Goal: Task Accomplishment & Management: Manage account settings

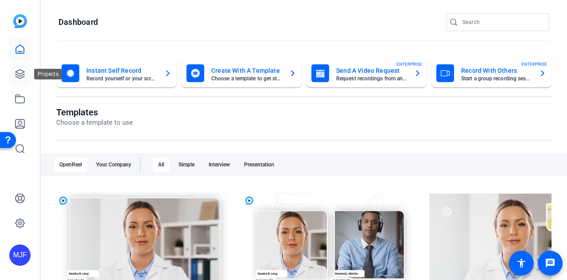
click at [23, 72] on icon at bounding box center [20, 74] width 9 height 9
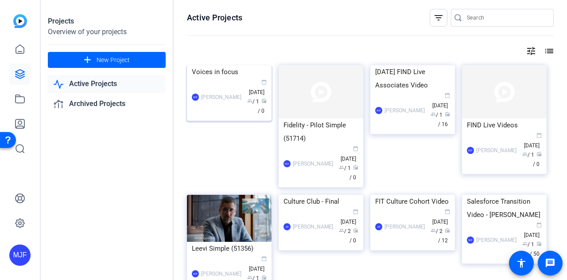
click at [242, 78] on div "Voices in focus" at bounding box center [229, 71] width 75 height 13
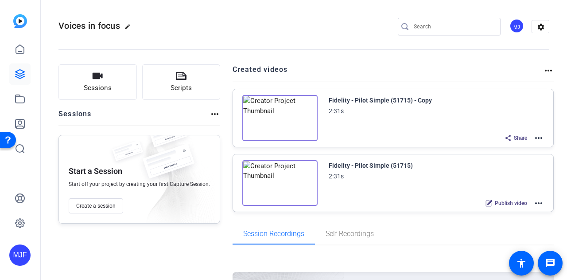
click at [514, 137] on span "Share" at bounding box center [520, 137] width 13 height 7
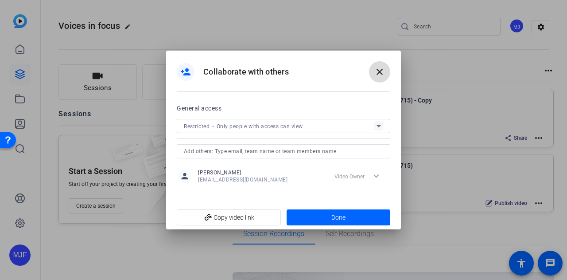
click at [378, 70] on mat-icon "close" at bounding box center [380, 71] width 11 height 11
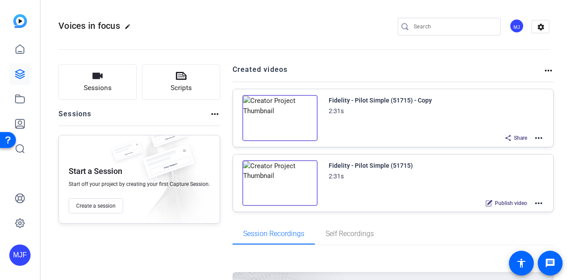
click at [543, 70] on mat-icon "more_horiz" at bounding box center [548, 70] width 11 height 11
click at [469, 66] on div at bounding box center [283, 140] width 567 height 280
click at [538, 203] on mat-icon "more_horiz" at bounding box center [539, 203] width 11 height 11
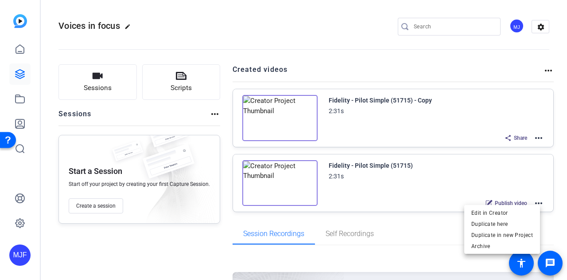
click at [538, 203] on div at bounding box center [283, 140] width 567 height 280
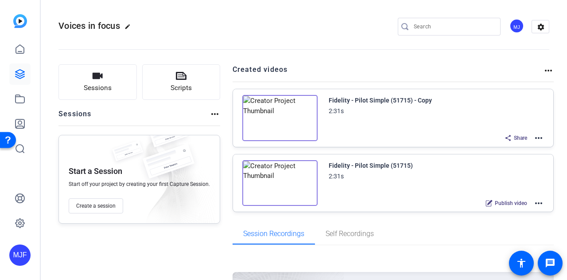
click at [507, 136] on div "Share" at bounding box center [515, 138] width 31 height 12
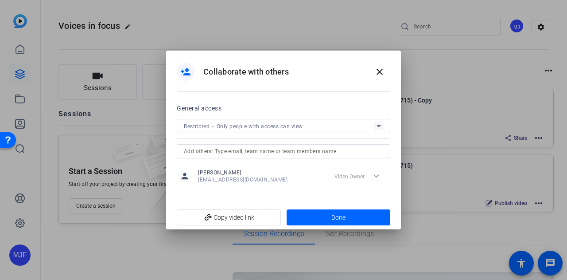
click at [367, 123] on div "Restricted – Only people with access can view" at bounding box center [279, 126] width 191 height 11
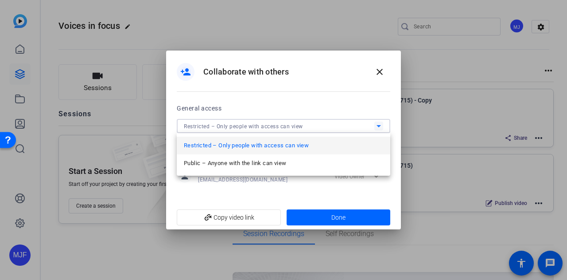
click at [367, 123] on div at bounding box center [283, 140] width 567 height 280
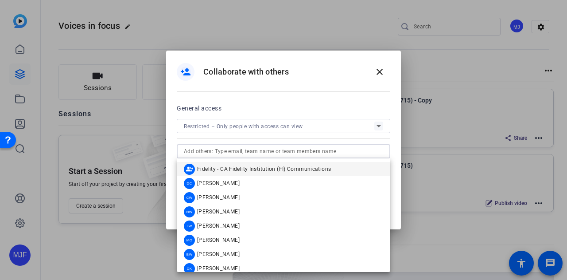
click at [360, 151] on input "text" at bounding box center [283, 151] width 199 height 11
click at [351, 84] on div "person_add Collaborate with others close" at bounding box center [283, 77] width 235 height 52
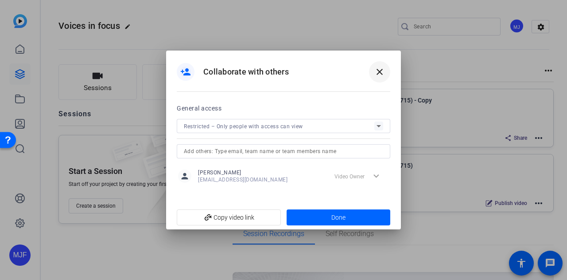
click at [382, 76] on mat-icon "close" at bounding box center [380, 71] width 11 height 11
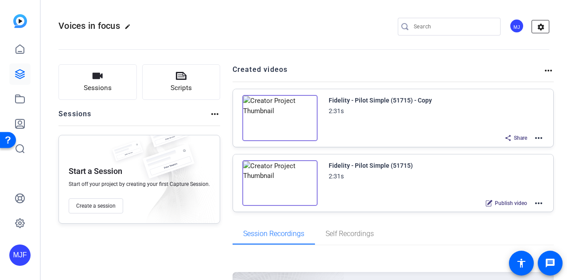
click at [532, 24] on mat-icon "settings" at bounding box center [541, 26] width 18 height 13
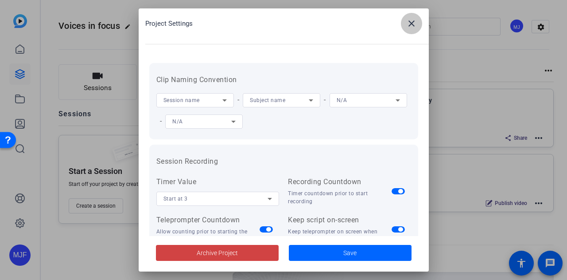
drag, startPoint x: 412, startPoint y: 17, endPoint x: 483, endPoint y: 42, distance: 75.1
click at [412, 17] on span at bounding box center [411, 23] width 21 height 21
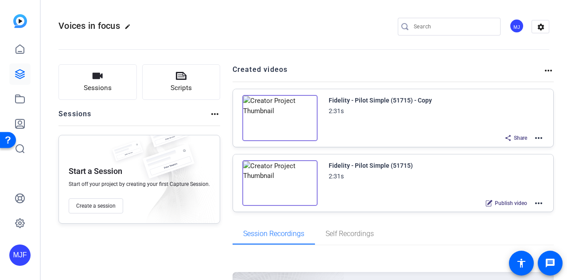
click at [546, 67] on mat-icon "more_horiz" at bounding box center [548, 70] width 11 height 11
click at [541, 69] on div at bounding box center [283, 140] width 567 height 280
click at [211, 115] on mat-icon "more_horiz" at bounding box center [215, 114] width 11 height 11
click at [211, 115] on div at bounding box center [283, 140] width 567 height 280
click at [127, 81] on button "Sessions" at bounding box center [98, 81] width 78 height 35
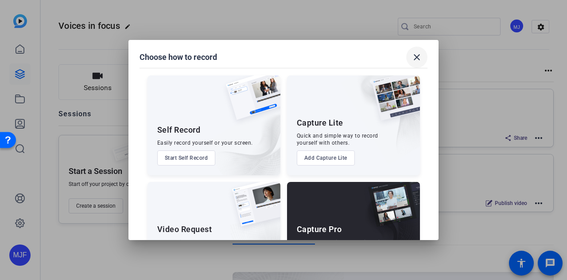
click at [413, 55] on mat-icon "close" at bounding box center [417, 57] width 11 height 11
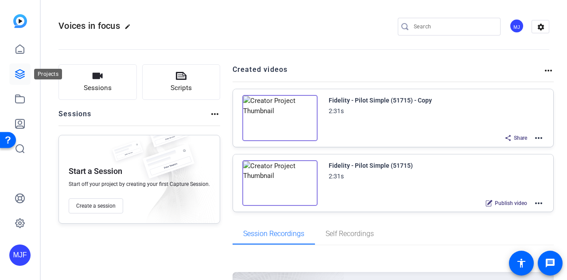
click at [16, 76] on icon at bounding box center [20, 74] width 9 height 9
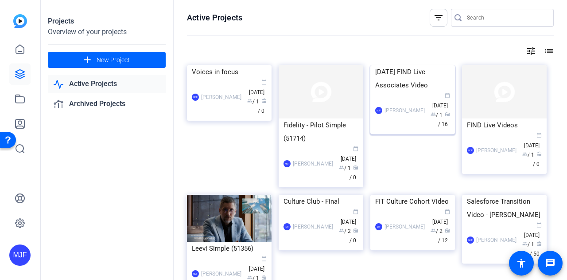
click at [433, 92] on div "October 2025 FIND Live Associates Video" at bounding box center [412, 78] width 75 height 27
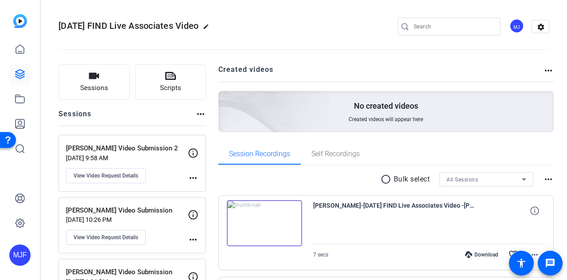
click at [543, 70] on mat-icon "more_horiz" at bounding box center [548, 70] width 11 height 11
click at [542, 70] on div at bounding box center [283, 140] width 567 height 280
click at [199, 112] on mat-icon "more_horiz" at bounding box center [200, 114] width 11 height 11
click at [199, 112] on div at bounding box center [283, 140] width 567 height 280
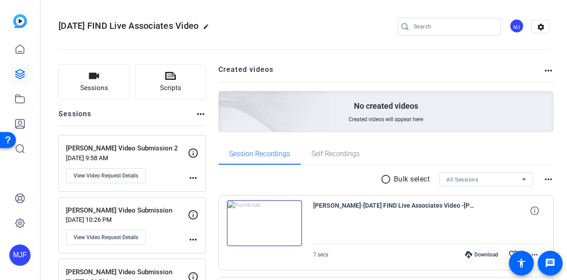
click at [191, 180] on mat-icon "more_horiz" at bounding box center [193, 177] width 11 height 11
click at [191, 180] on div at bounding box center [283, 140] width 567 height 280
click at [201, 112] on mat-icon "more_horiz" at bounding box center [200, 114] width 11 height 11
click at [201, 112] on div at bounding box center [283, 140] width 567 height 280
click at [532, 27] on mat-icon "settings" at bounding box center [541, 26] width 18 height 13
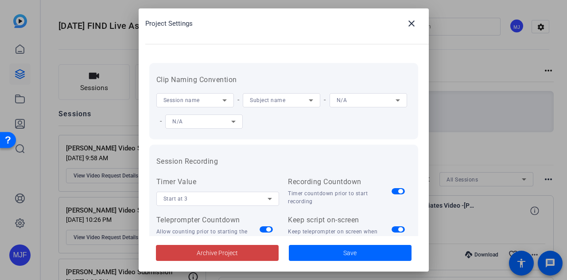
click at [317, 101] on div "Subject name" at bounding box center [282, 100] width 78 height 14
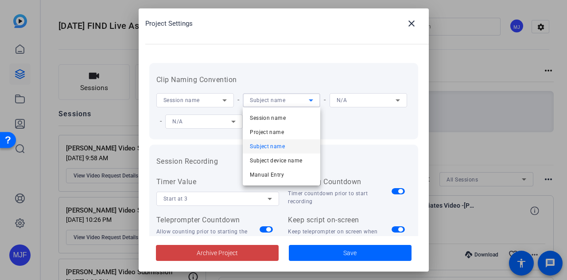
click at [317, 101] on div at bounding box center [283, 140] width 567 height 280
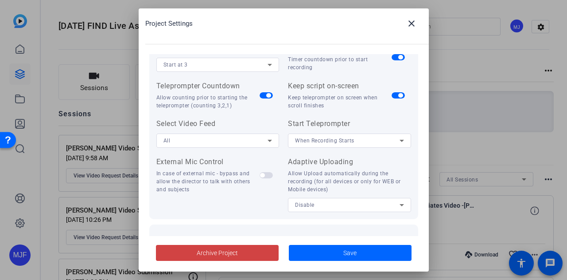
scroll to position [178, 0]
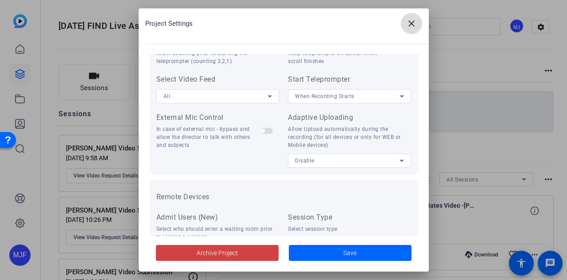
click at [419, 25] on span at bounding box center [411, 23] width 21 height 21
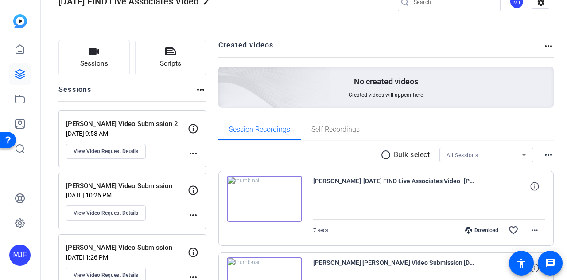
scroll to position [0, 0]
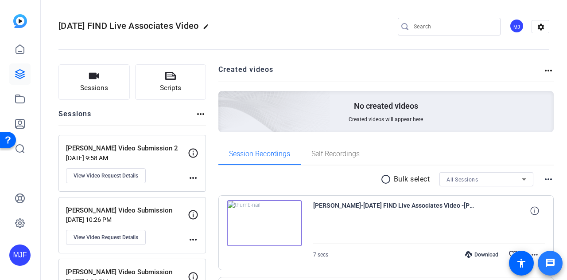
click at [559, 261] on span at bounding box center [550, 262] width 21 height 21
click at [196, 112] on mat-icon "more_horiz" at bounding box center [200, 114] width 11 height 11
click at [196, 112] on div at bounding box center [283, 140] width 567 height 280
click at [27, 48] on link at bounding box center [19, 49] width 21 height 21
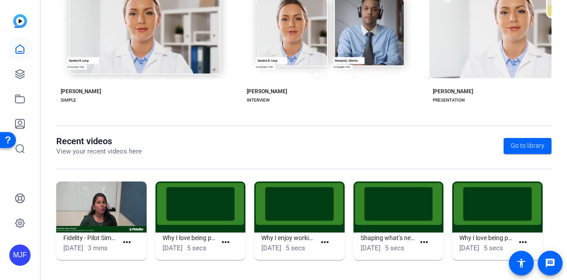
scroll to position [222, 0]
click at [131, 238] on mat-icon "more_horiz" at bounding box center [126, 242] width 11 height 11
click at [192, 144] on div at bounding box center [283, 140] width 567 height 280
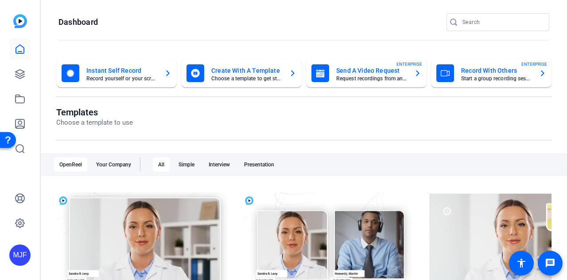
scroll to position [44, 0]
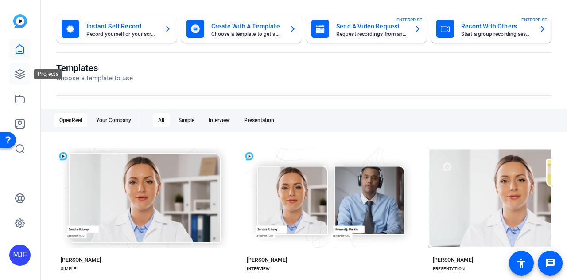
click at [23, 76] on icon at bounding box center [20, 74] width 9 height 9
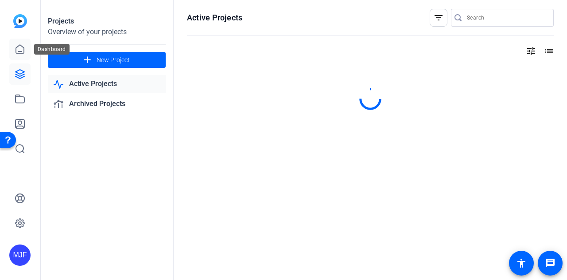
click at [18, 58] on link at bounding box center [19, 49] width 21 height 21
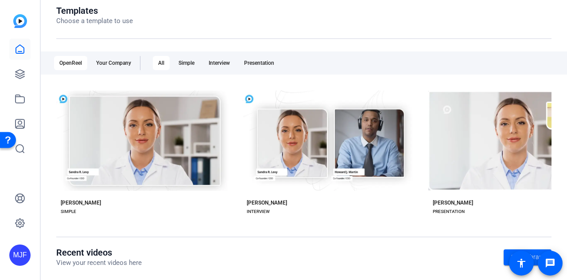
scroll to position [89, 0]
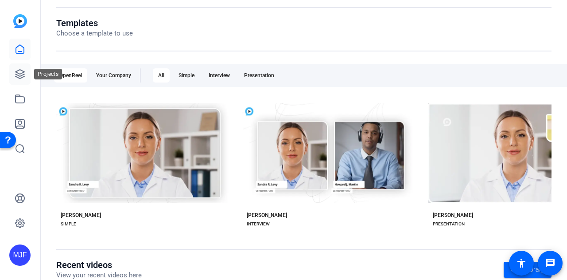
click at [18, 77] on icon at bounding box center [20, 74] width 11 height 11
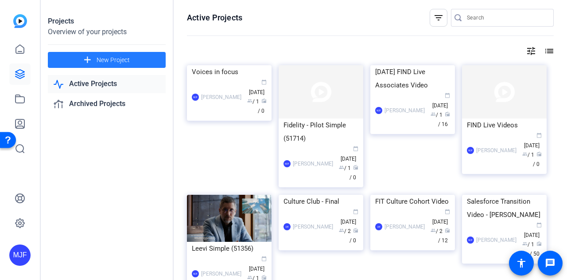
click at [101, 62] on span "New Project" at bounding box center [113, 59] width 33 height 9
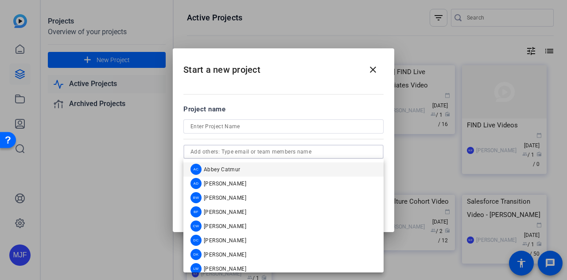
click at [225, 148] on input "text" at bounding box center [284, 151] width 186 height 11
click at [222, 139] on div at bounding box center [283, 138] width 200 height 10
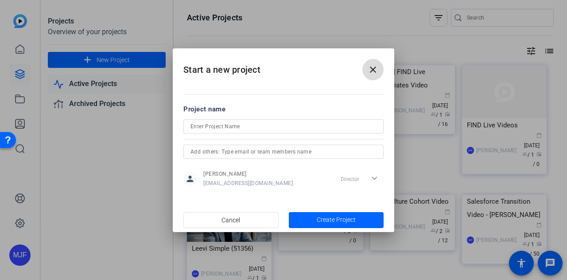
click at [375, 74] on mat-icon "close" at bounding box center [373, 69] width 11 height 11
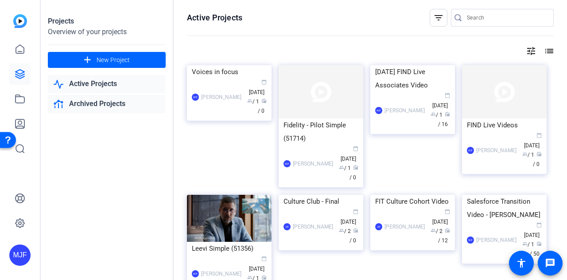
click at [94, 105] on link "Archived Projects" at bounding box center [107, 104] width 118 height 18
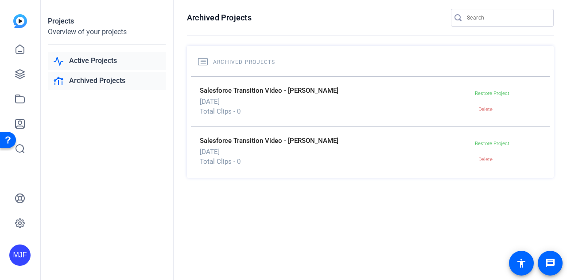
click at [99, 60] on link "Active Projects" at bounding box center [107, 61] width 118 height 18
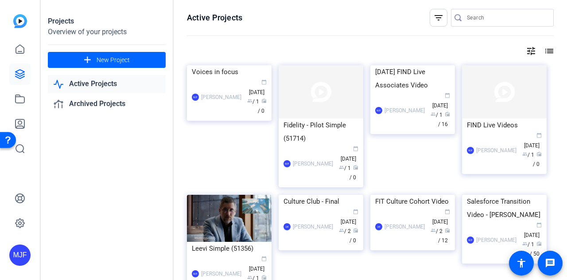
drag, startPoint x: 260, startPoint y: 155, endPoint x: 225, endPoint y: 131, distance: 42.7
click at [225, 116] on div "MJF McKeni Johnson Franklin calendar_today Oct 01 group / 1 radio / 0" at bounding box center [229, 96] width 75 height 37
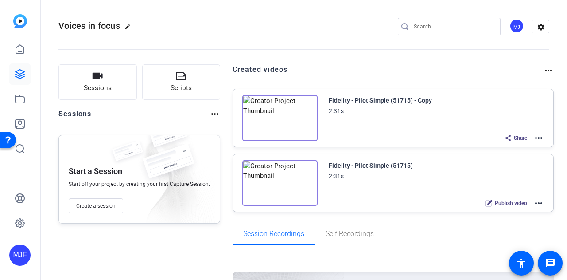
click at [534, 204] on mat-icon "more_horiz" at bounding box center [539, 203] width 11 height 11
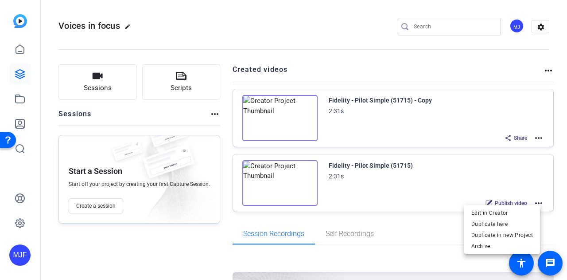
click at [444, 230] on div at bounding box center [283, 140] width 567 height 280
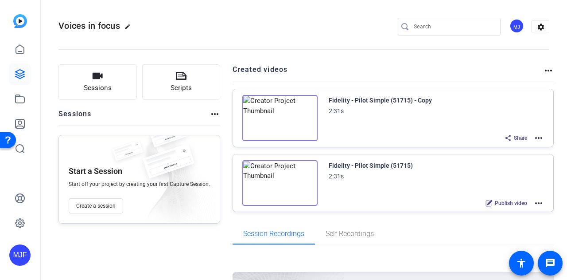
click at [538, 201] on mat-icon "more_horiz" at bounding box center [539, 203] width 11 height 11
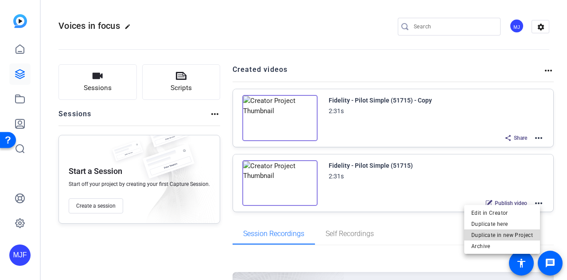
click at [519, 233] on span "Duplicate in new Project" at bounding box center [503, 234] width 62 height 11
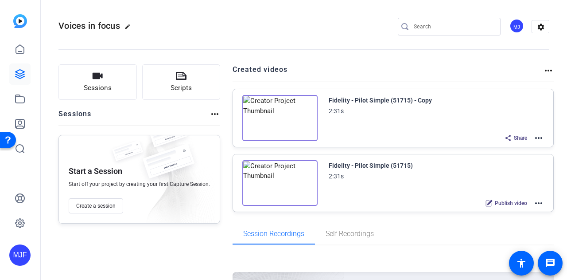
click at [535, 136] on mat-icon "more_horiz" at bounding box center [539, 138] width 11 height 11
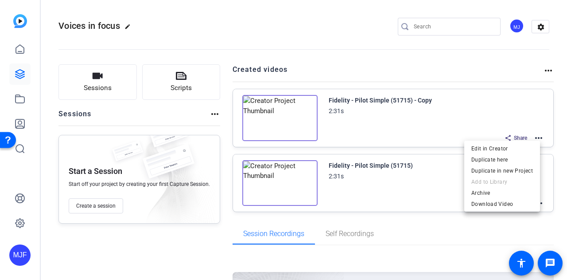
click at [535, 136] on div at bounding box center [283, 140] width 567 height 280
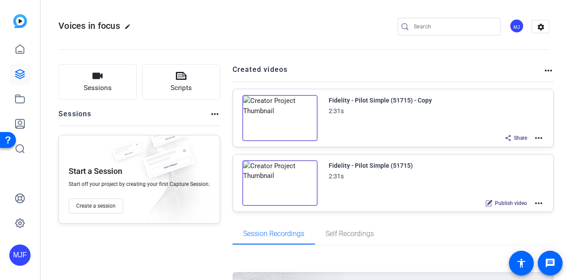
click at [514, 137] on span "Share" at bounding box center [520, 137] width 13 height 7
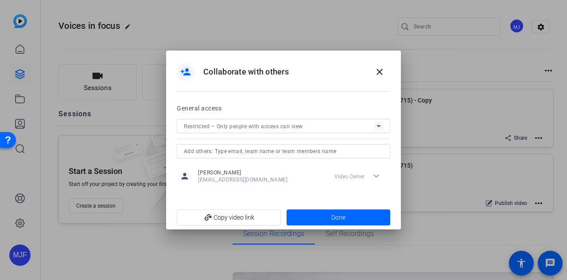
click at [376, 177] on div "expand_more Video Owner" at bounding box center [360, 176] width 58 height 16
click at [292, 154] on input "text" at bounding box center [283, 151] width 199 height 11
type input "j"
click at [286, 126] on span "Restricted – Only people with access can view" at bounding box center [243, 126] width 119 height 6
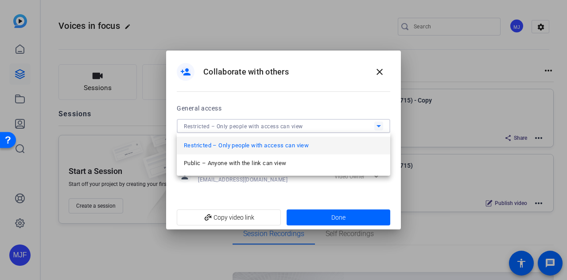
click at [286, 126] on div at bounding box center [283, 140] width 567 height 280
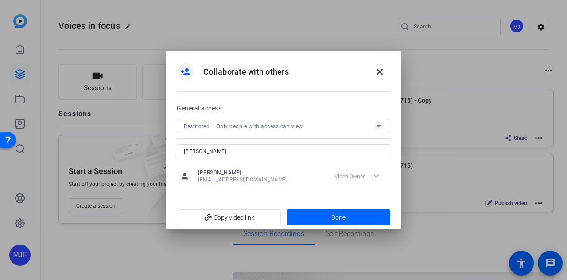
click at [286, 126] on span "Restricted – Only people with access can view" at bounding box center [243, 126] width 119 height 6
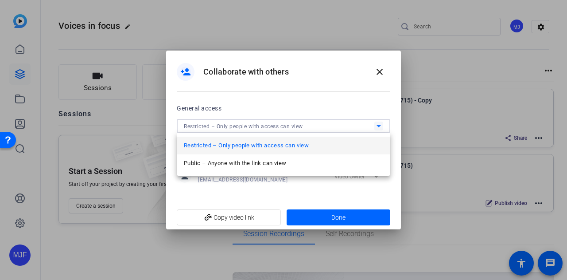
click at [281, 98] on div at bounding box center [283, 140] width 567 height 280
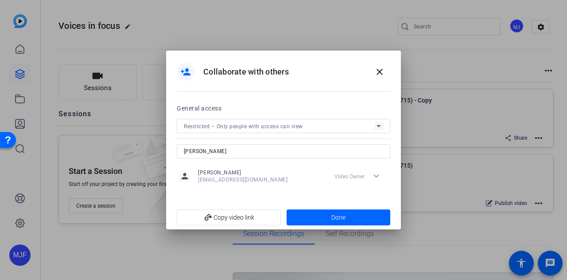
click at [230, 149] on input "holloman" at bounding box center [283, 151] width 199 height 11
paste input "Jolynne.Holloman@fmr.com"
type input "Jolynne.Holloman@fmr.com"
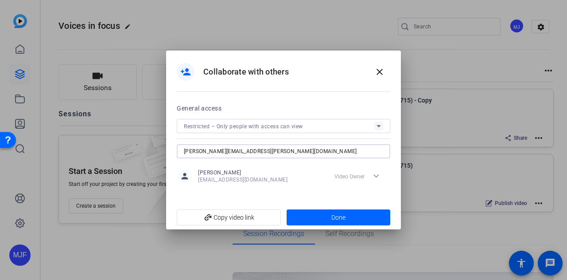
click at [324, 138] on div at bounding box center [284, 138] width 214 height 10
click at [325, 148] on input "Jolynne.Holloman@fmr.com" at bounding box center [283, 151] width 199 height 11
click at [325, 211] on span at bounding box center [339, 217] width 104 height 21
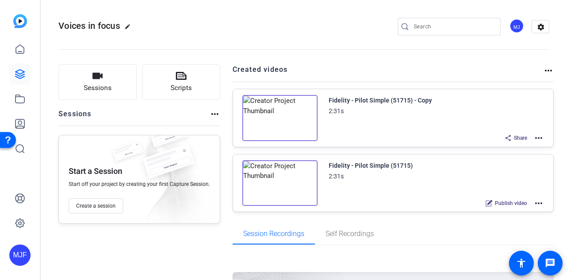
click at [214, 117] on mat-icon "more_horiz" at bounding box center [215, 114] width 11 height 11
click at [214, 117] on div at bounding box center [283, 140] width 567 height 280
click at [514, 137] on span "Share" at bounding box center [520, 137] width 13 height 7
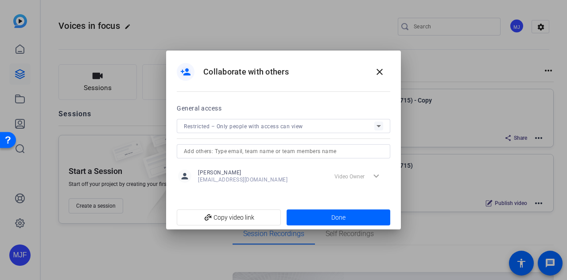
click at [268, 148] on input "text" at bounding box center [283, 151] width 199 height 11
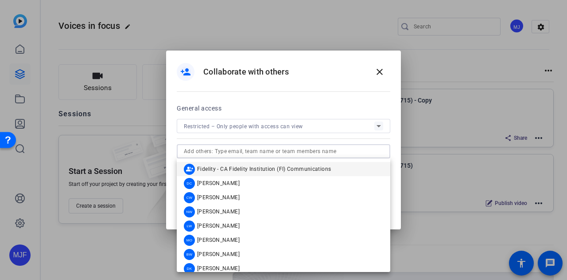
click at [265, 173] on div "group_add Fidelity - CA Fidelity Institution (FI) Communications" at bounding box center [257, 169] width 147 height 11
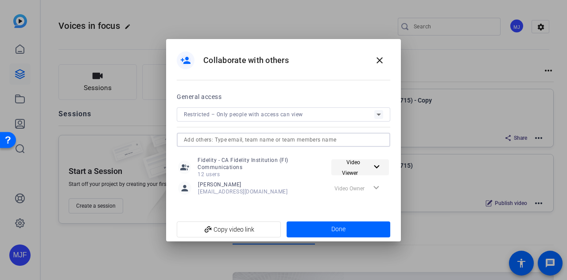
click at [376, 165] on mat-icon "expand_more" at bounding box center [376, 166] width 11 height 11
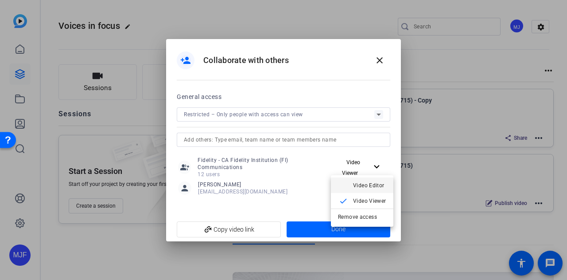
click at [334, 187] on button "check Video Editor" at bounding box center [362, 185] width 62 height 16
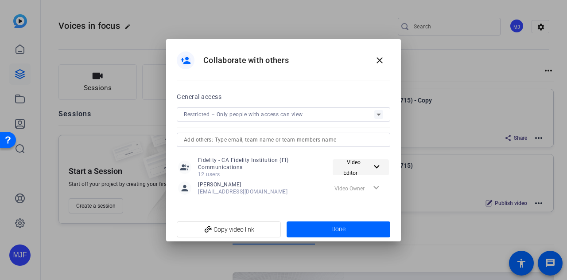
click at [376, 164] on mat-icon "expand_more" at bounding box center [376, 166] width 11 height 11
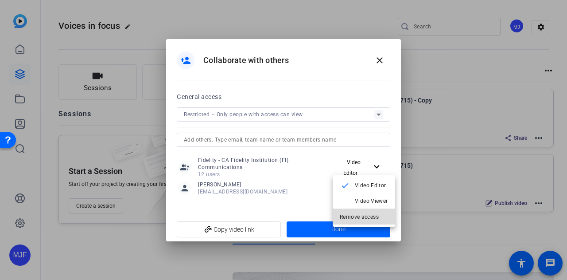
click at [354, 212] on span "Remove access" at bounding box center [364, 216] width 48 height 11
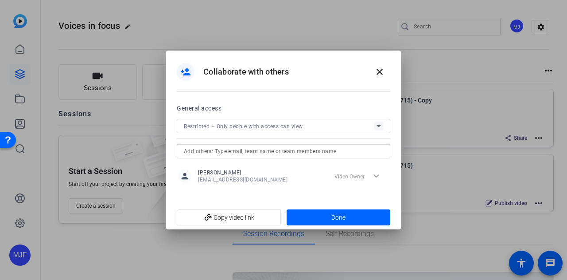
click at [345, 150] on input "text" at bounding box center [283, 151] width 199 height 11
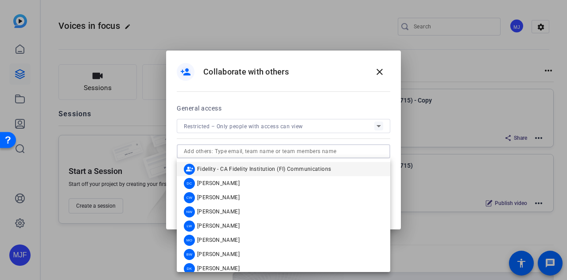
click at [281, 148] on input "text" at bounding box center [283, 151] width 199 height 11
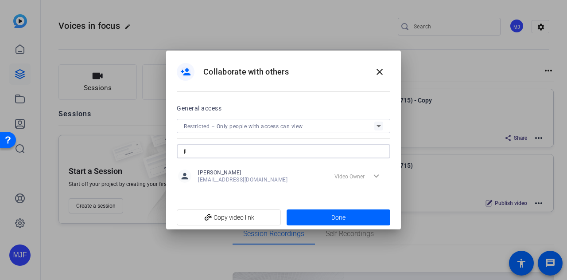
type input "j"
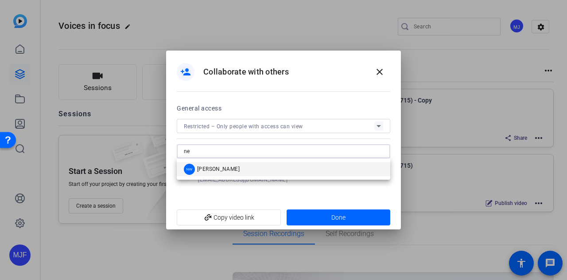
type input "n"
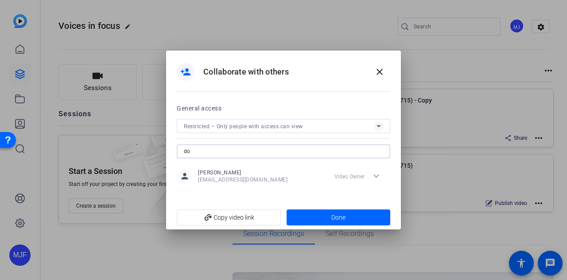
type input "d"
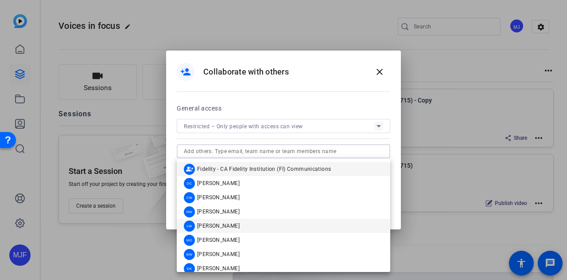
click at [248, 219] on mat-option "LW Lucy Warren" at bounding box center [284, 226] width 214 height 14
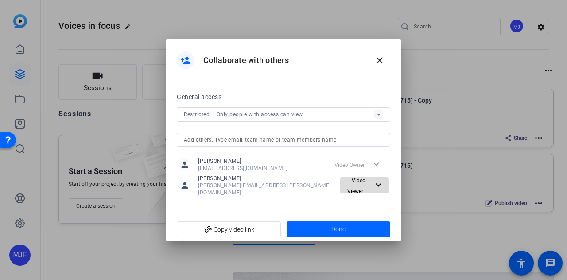
click at [377, 188] on mat-icon "expand_more" at bounding box center [377, 184] width 9 height 11
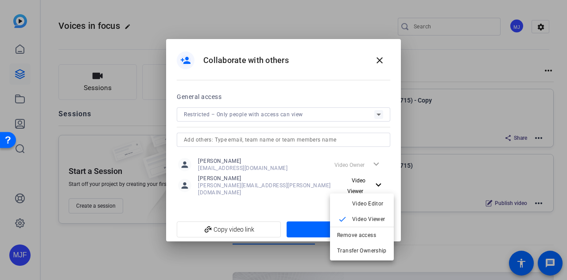
click at [376, 184] on div at bounding box center [283, 140] width 567 height 280
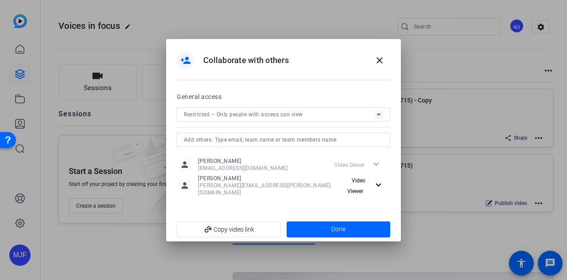
click at [376, 184] on mat-icon "expand_more" at bounding box center [377, 184] width 9 height 11
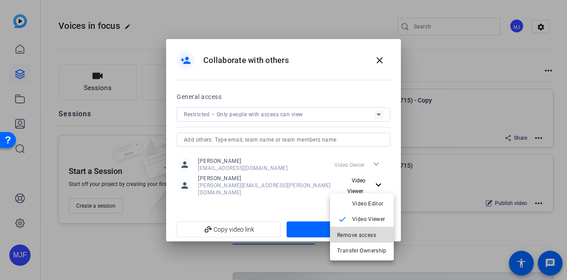
click at [353, 233] on span "Remove access" at bounding box center [356, 234] width 39 height 6
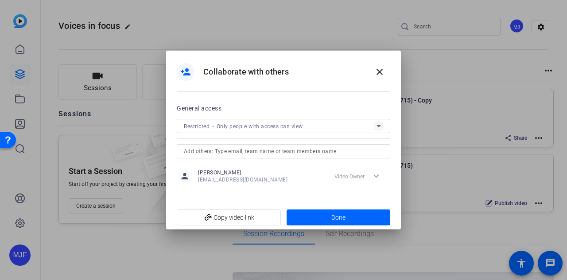
click at [276, 145] on div at bounding box center [283, 151] width 199 height 14
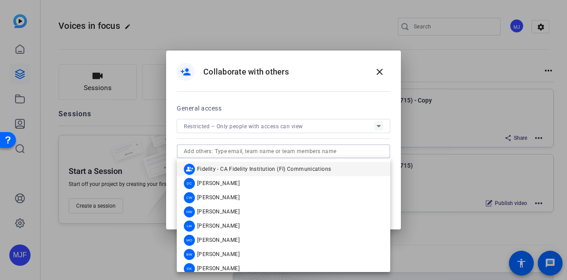
click at [278, 153] on input "text" at bounding box center [283, 151] width 199 height 11
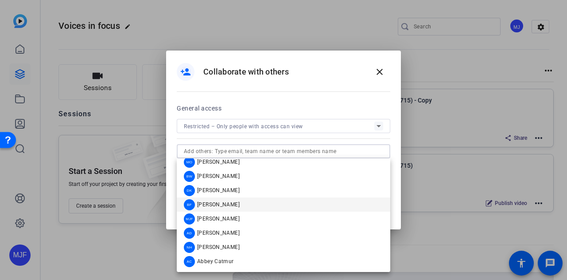
click at [242, 202] on mat-option "BF Brittany Felteau" at bounding box center [284, 204] width 214 height 14
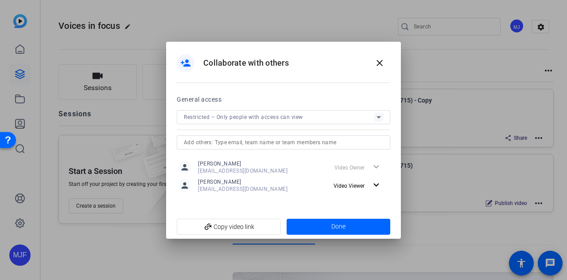
click at [263, 189] on span "Brittany.Felteau@fmr.com" at bounding box center [243, 188] width 90 height 7
drag, startPoint x: 198, startPoint y: 187, endPoint x: 271, endPoint y: 186, distance: 73.6
click at [271, 186] on div "person Brittany Felteau Brittany.Felteau@fmr.com expand_more Video Viewer" at bounding box center [283, 185] width 211 height 16
click at [265, 189] on div "person Brittany Felteau Brittany.Felteau@fmr.com expand_more Video Viewer" at bounding box center [283, 185] width 211 height 16
click at [383, 185] on span at bounding box center [359, 185] width 59 height 21
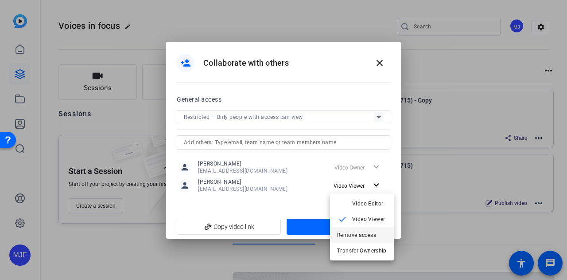
click at [359, 234] on span "Remove access" at bounding box center [356, 234] width 39 height 6
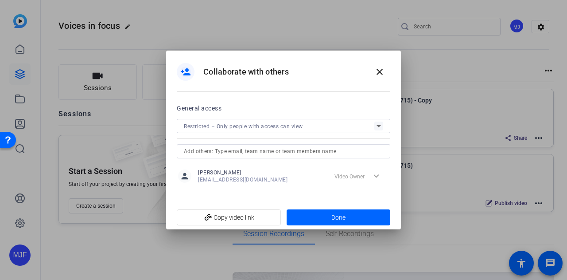
click at [315, 150] on input "text" at bounding box center [283, 151] width 199 height 11
click at [207, 147] on input "jolynne" at bounding box center [283, 151] width 199 height 11
paste input "Jolynne.Holloman@fmr.com"
click at [290, 152] on input "Jolynne.Holloman@fmr.com" at bounding box center [283, 151] width 199 height 11
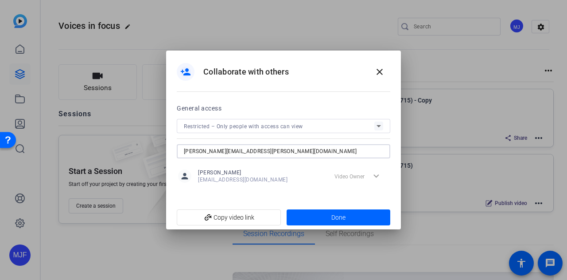
type input "Jolynne.Holloman@fmr.com"
click at [290, 152] on input "Jolynne.Holloman@fmr.com" at bounding box center [283, 151] width 199 height 11
click at [187, 147] on input "Jolynne.Holloman@fmr.com" at bounding box center [283, 151] width 199 height 11
click at [241, 155] on input "Jolynne.Holloman@fmr.com" at bounding box center [283, 151] width 199 height 11
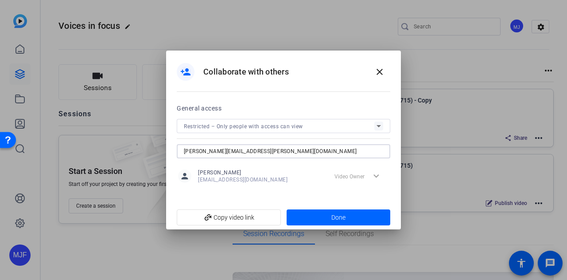
click at [242, 155] on input "Jolynne.Holloman@fmr.com" at bounding box center [283, 151] width 199 height 11
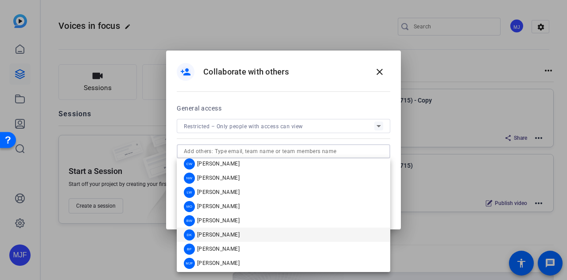
scroll to position [0, 0]
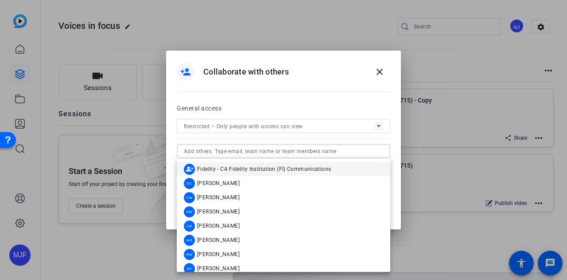
click at [242, 149] on input "text" at bounding box center [283, 151] width 199 height 11
click at [247, 135] on div at bounding box center [284, 138] width 214 height 10
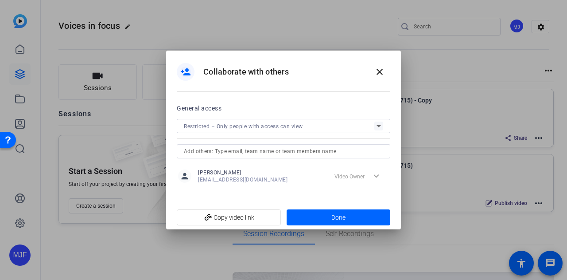
click at [311, 152] on input "text" at bounding box center [283, 151] width 199 height 11
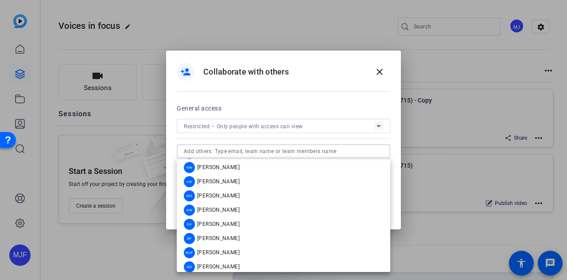
scroll to position [78, 0]
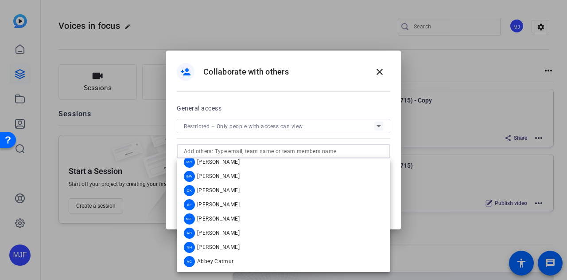
click at [277, 148] on input "text" at bounding box center [283, 151] width 199 height 11
click at [277, 147] on input "text" at bounding box center [283, 151] width 199 height 11
click at [305, 111] on div "General access" at bounding box center [284, 108] width 214 height 11
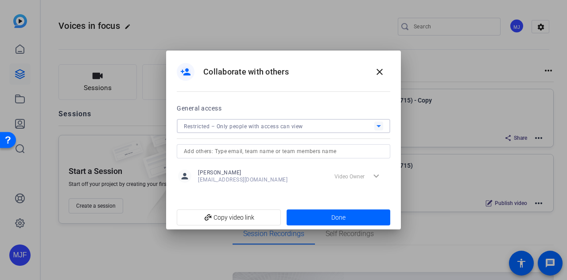
click at [341, 129] on div "Restricted – Only people with access can view" at bounding box center [279, 126] width 191 height 11
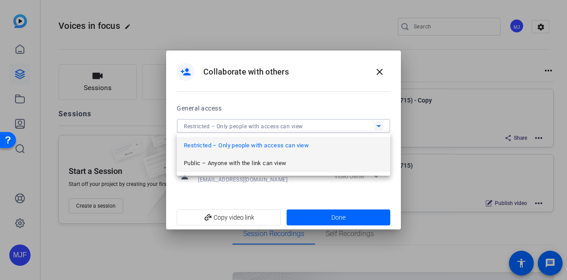
click at [328, 161] on mat-option "Public – Anyone with the link can view" at bounding box center [284, 163] width 214 height 18
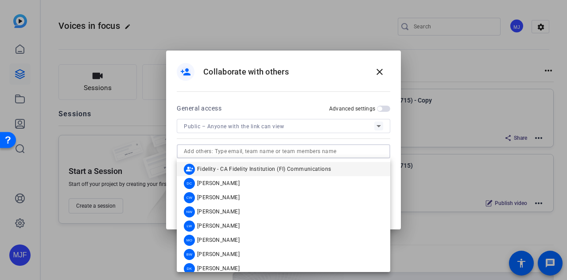
click at [319, 151] on input "text" at bounding box center [283, 151] width 199 height 11
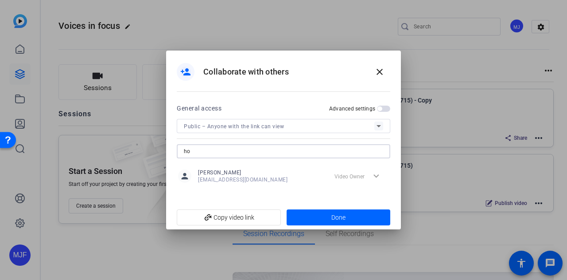
type input "h"
type input "s"
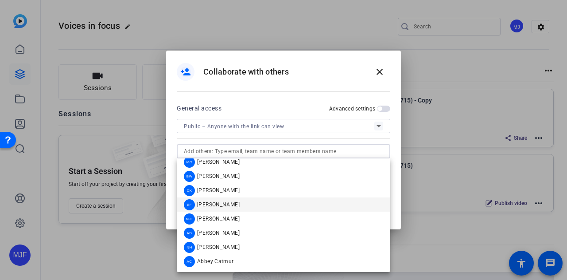
scroll to position [0, 0]
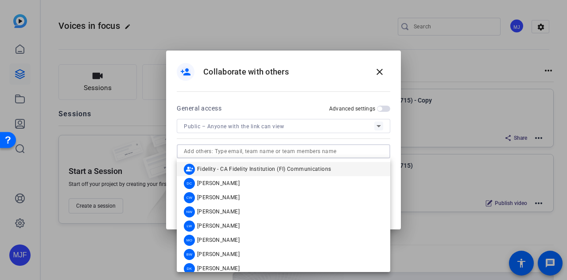
click at [289, 155] on input "text" at bounding box center [283, 151] width 199 height 11
click at [285, 140] on div at bounding box center [284, 138] width 214 height 10
click at [288, 153] on input "text" at bounding box center [283, 151] width 199 height 11
click at [288, 143] on div "General access Advanced settings Public – Anyone with the link can view" at bounding box center [284, 130] width 214 height 55
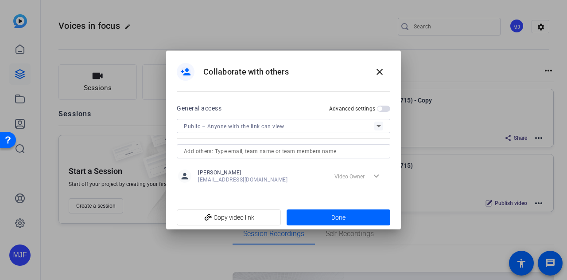
click at [337, 155] on input "text" at bounding box center [283, 151] width 199 height 11
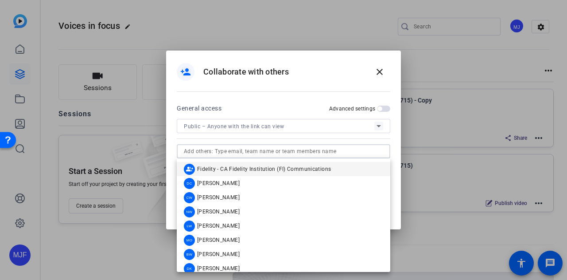
click at [312, 156] on div at bounding box center [283, 151] width 199 height 14
click at [311, 153] on input "text" at bounding box center [283, 151] width 199 height 11
click at [383, 74] on mat-icon "close" at bounding box center [380, 71] width 11 height 11
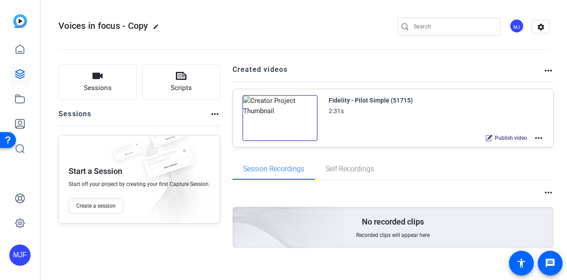
click at [547, 71] on mat-icon "more_horiz" at bounding box center [548, 70] width 11 height 11
click at [544, 70] on div at bounding box center [283, 140] width 567 height 280
click at [121, 81] on button "Sessions" at bounding box center [98, 81] width 78 height 35
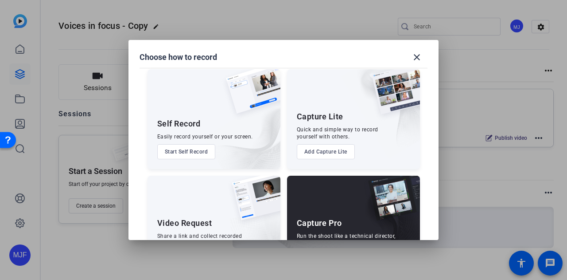
scroll to position [51, 0]
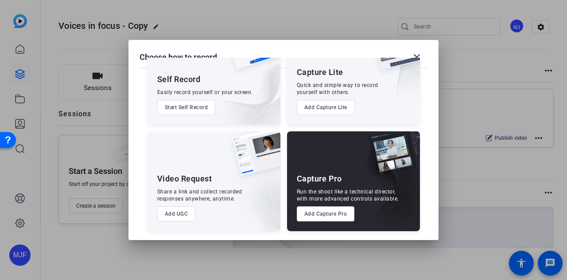
click at [192, 214] on button "Add UGC" at bounding box center [176, 213] width 39 height 15
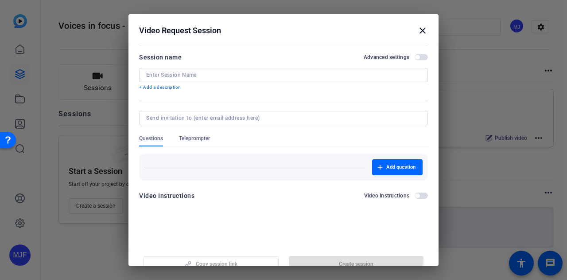
scroll to position [14, 0]
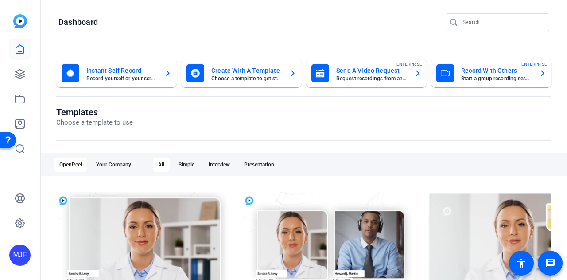
scroll to position [44, 0]
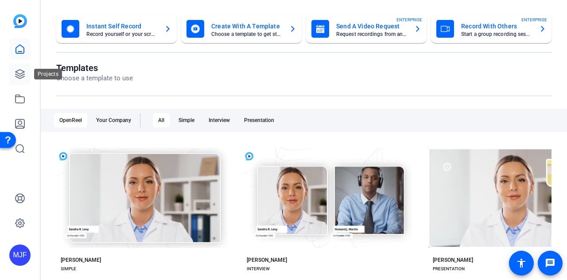
click at [17, 72] on icon at bounding box center [20, 74] width 9 height 9
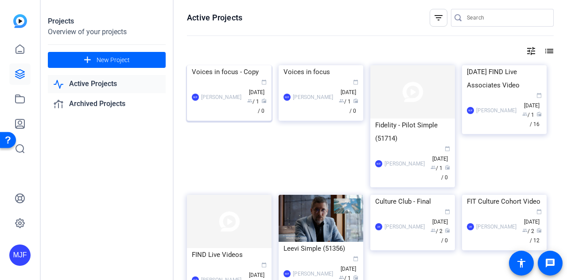
click at [217, 116] on div "MJF McKeni Johnson Franklin calendar_today Oct 13 group / 1 radio / 0" at bounding box center [229, 96] width 75 height 37
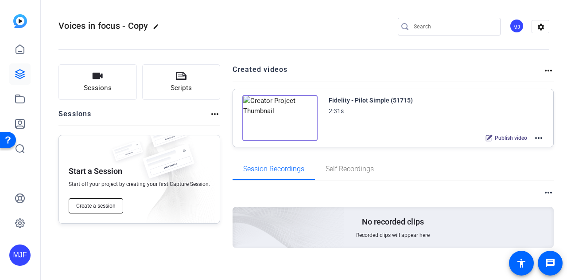
click at [113, 204] on span "Create a session" at bounding box center [95, 205] width 39 height 7
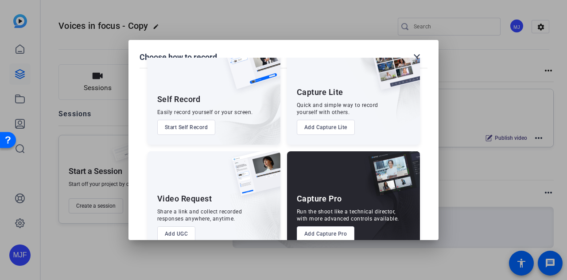
scroll to position [51, 0]
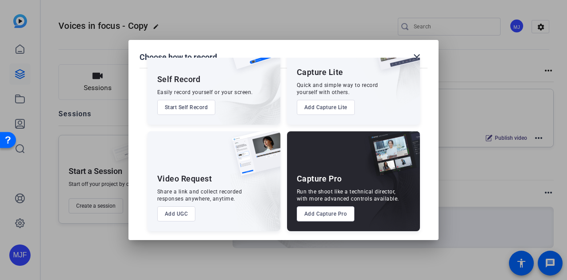
click at [184, 211] on button "Add UGC" at bounding box center [176, 213] width 39 height 15
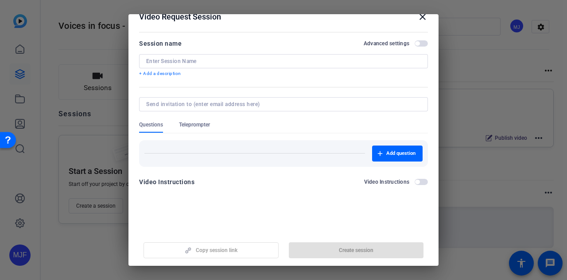
scroll to position [0, 0]
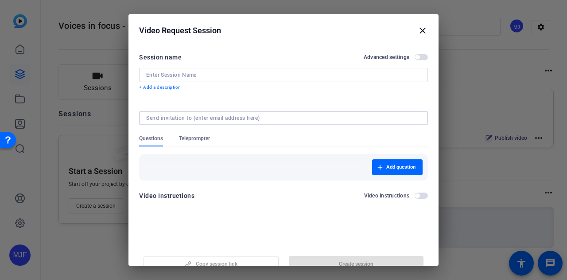
click at [210, 118] on input at bounding box center [281, 117] width 271 height 7
click at [210, 119] on input at bounding box center [281, 117] width 271 height 7
click at [202, 138] on span "Teleprompter" at bounding box center [194, 138] width 31 height 7
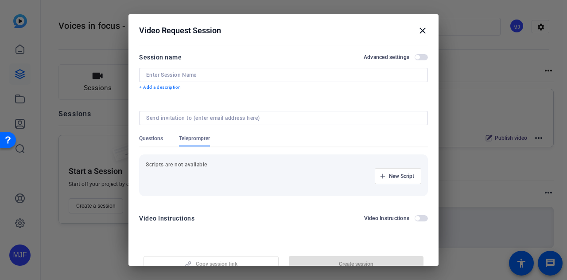
click at [157, 140] on span "Questions" at bounding box center [151, 138] width 24 height 7
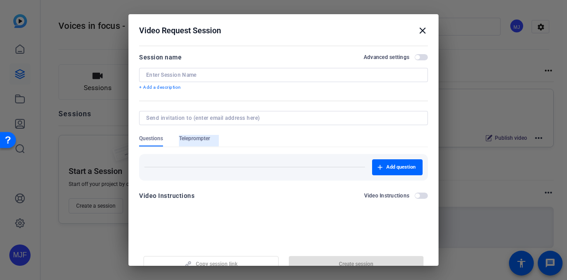
click at [187, 137] on span "Teleprompter" at bounding box center [194, 138] width 31 height 7
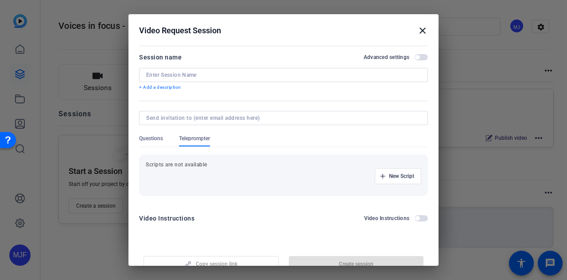
click at [171, 132] on div at bounding box center [283, 130] width 289 height 10
click at [160, 139] on span "Questions" at bounding box center [151, 138] width 24 height 7
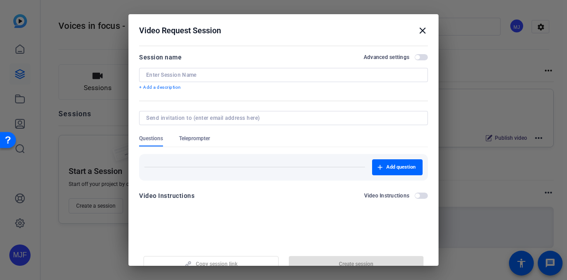
click at [418, 31] on mat-icon "close" at bounding box center [423, 30] width 11 height 11
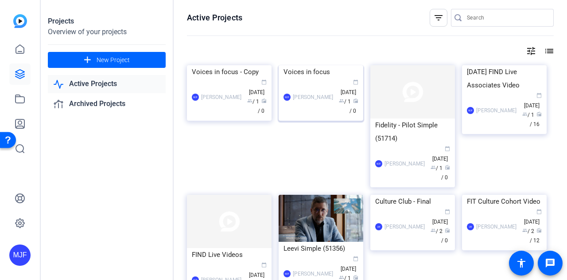
click at [319, 116] on div "MJF McKeni Johnson Franklin calendar_today Oct 01 group / 1 radio / 0" at bounding box center [321, 96] width 75 height 37
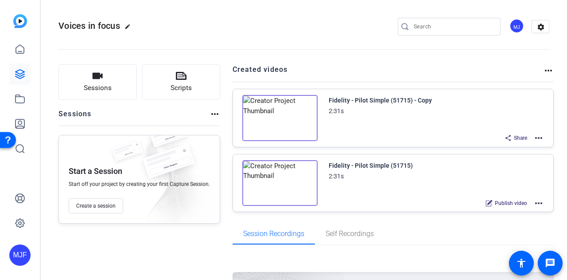
click at [505, 134] on icon at bounding box center [508, 137] width 7 height 7
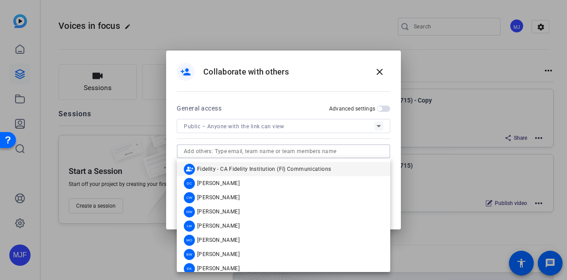
click at [307, 150] on input "text" at bounding box center [283, 151] width 199 height 11
click at [284, 149] on input "text" at bounding box center [283, 151] width 199 height 11
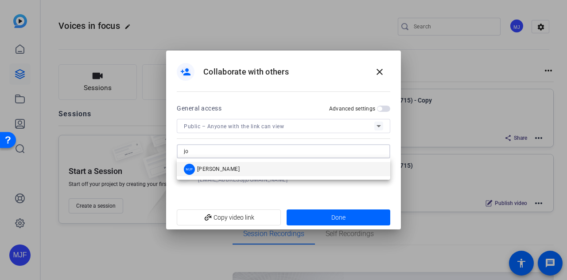
type input "j"
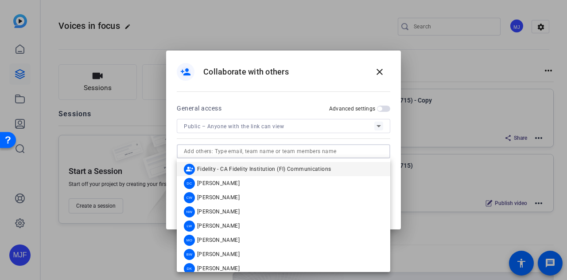
click at [327, 98] on div "person_add Collaborate with others close" at bounding box center [283, 77] width 235 height 52
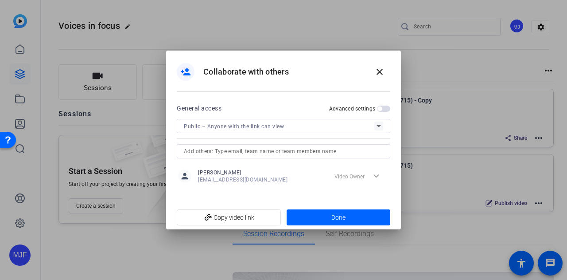
click at [383, 109] on span "button" at bounding box center [383, 108] width 13 height 6
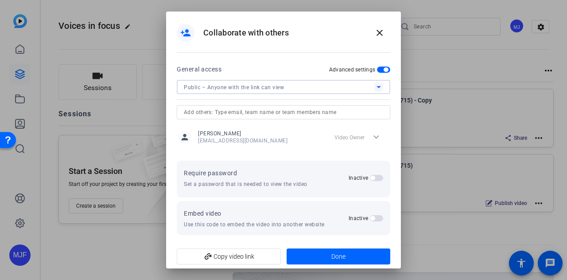
click at [319, 82] on div "Public – Anyone with the link can view" at bounding box center [279, 87] width 191 height 11
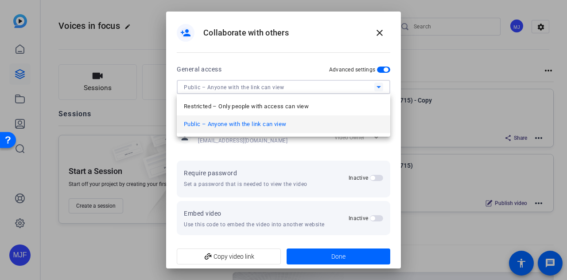
click at [309, 62] on div at bounding box center [283, 140] width 567 height 280
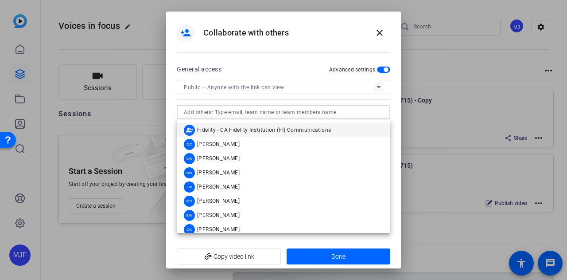
click at [313, 113] on input "text" at bounding box center [283, 112] width 199 height 11
click at [262, 109] on input "text" at bounding box center [283, 112] width 199 height 11
click at [299, 61] on div "person_add Collaborate with others close" at bounding box center [283, 38] width 235 height 52
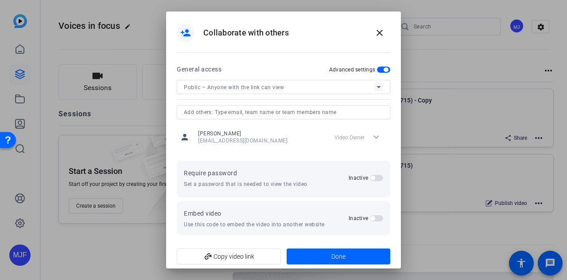
click at [288, 113] on input "text" at bounding box center [283, 112] width 199 height 11
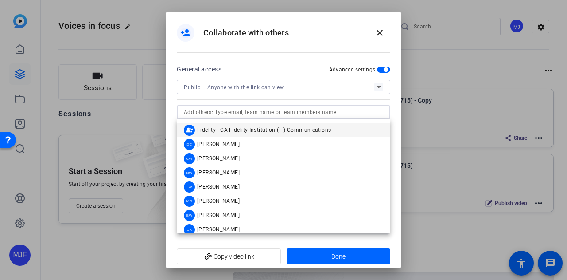
paste input "JoLynne.Holloman@fmr.com"
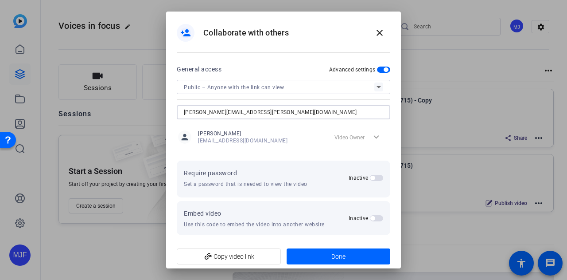
click at [379, 70] on span "button" at bounding box center [383, 69] width 13 height 6
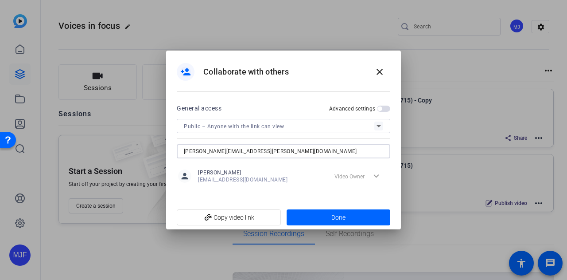
click at [277, 150] on input "JoLynne.Holloman@fmr.com" at bounding box center [283, 151] width 199 height 11
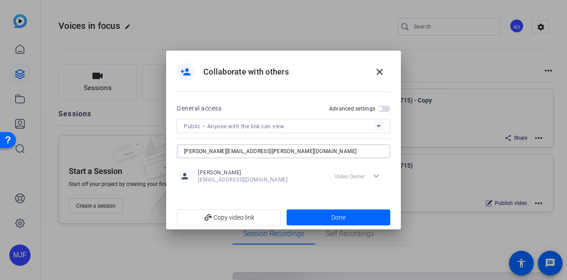
click at [277, 150] on input "JoLynne.Holloman@fmr.com" at bounding box center [283, 151] width 199 height 11
click at [193, 153] on input "JoLynne.Holloman@fmr.com" at bounding box center [283, 151] width 199 height 11
type input "Jolynne.Holloman@fmr.com"
click at [385, 79] on span at bounding box center [379, 71] width 21 height 21
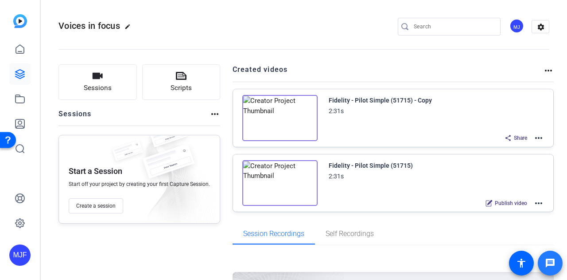
click at [547, 268] on span at bounding box center [550, 262] width 21 height 21
click at [214, 113] on mat-icon "more_horiz" at bounding box center [215, 114] width 11 height 11
click at [214, 113] on div at bounding box center [283, 140] width 567 height 280
click at [540, 27] on mat-icon "settings" at bounding box center [541, 26] width 18 height 13
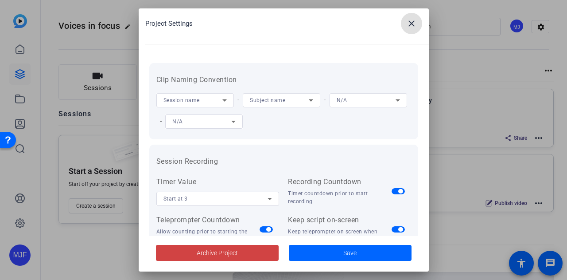
click at [339, 29] on div "Project Settings close" at bounding box center [287, 23] width 284 height 21
click at [408, 25] on mat-icon "close" at bounding box center [411, 23] width 11 height 11
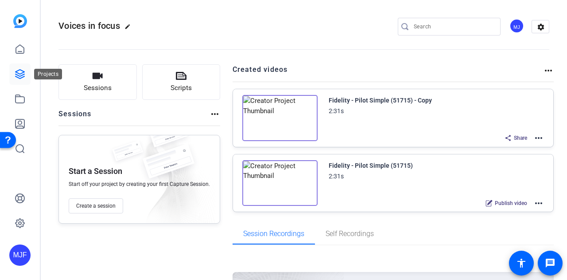
click at [25, 78] on icon at bounding box center [20, 74] width 11 height 11
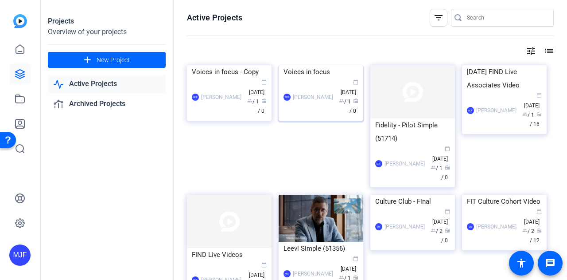
click at [326, 116] on div "MJF McKeni Johnson Franklin calendar_today Oct 01 group / 1 radio / 0" at bounding box center [321, 96] width 75 height 37
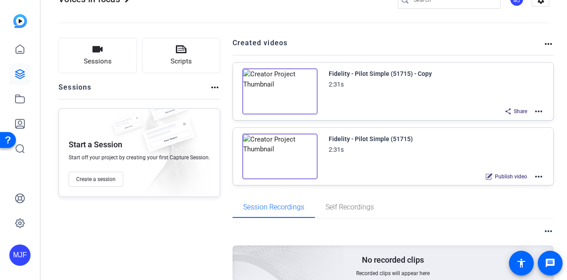
scroll to position [71, 0]
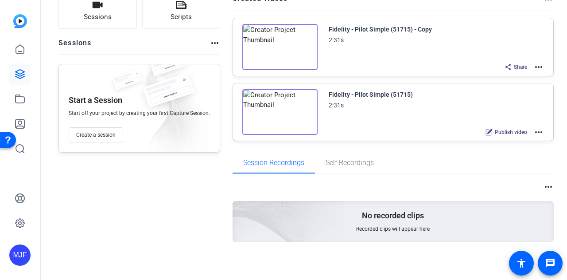
click at [543, 184] on mat-icon "more_horiz" at bounding box center [548, 186] width 11 height 11
click at [543, 184] on div at bounding box center [283, 140] width 567 height 280
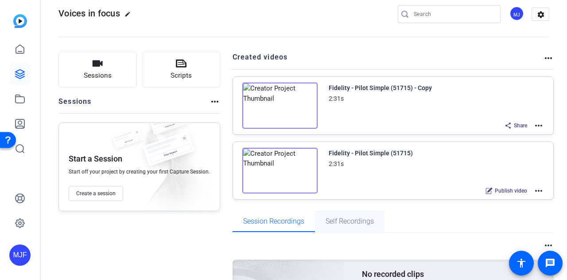
scroll to position [0, 0]
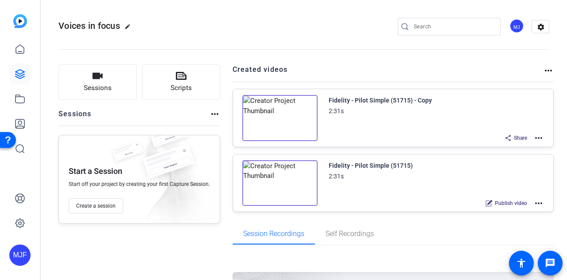
click at [212, 114] on mat-icon "more_horiz" at bounding box center [215, 114] width 11 height 11
click at [212, 114] on div at bounding box center [283, 140] width 567 height 280
click at [534, 136] on mat-icon "more_horiz" at bounding box center [539, 138] width 11 height 11
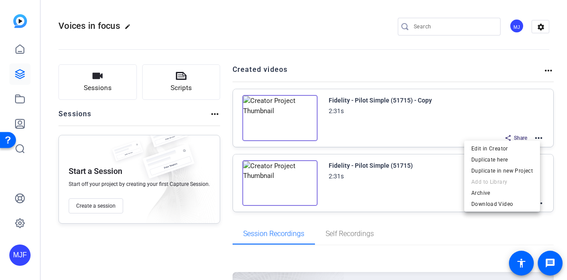
click at [534, 136] on div at bounding box center [283, 140] width 567 height 280
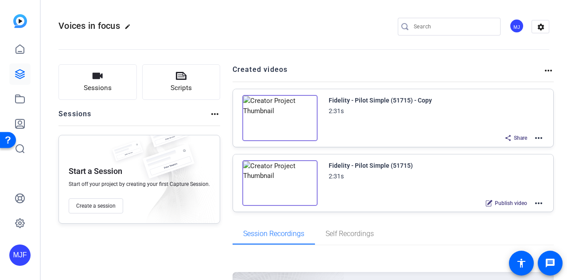
click at [534, 203] on mat-icon "more_horiz" at bounding box center [539, 203] width 11 height 11
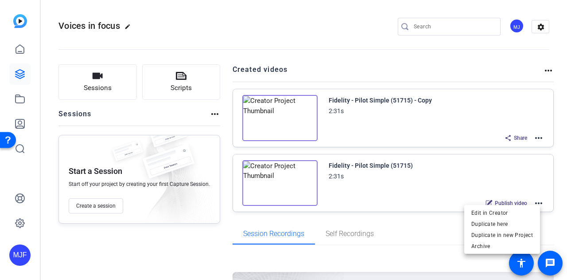
click at [531, 203] on div at bounding box center [283, 140] width 567 height 280
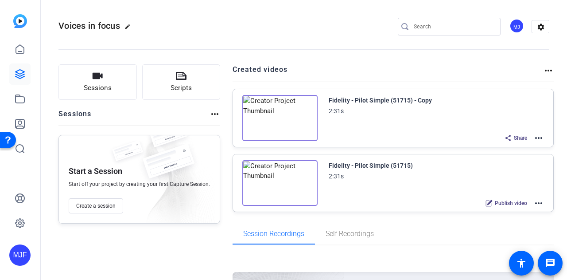
click at [545, 70] on mat-icon "more_horiz" at bounding box center [548, 70] width 11 height 11
click at [543, 69] on div at bounding box center [283, 140] width 567 height 280
click at [535, 30] on mat-icon "settings" at bounding box center [541, 26] width 18 height 13
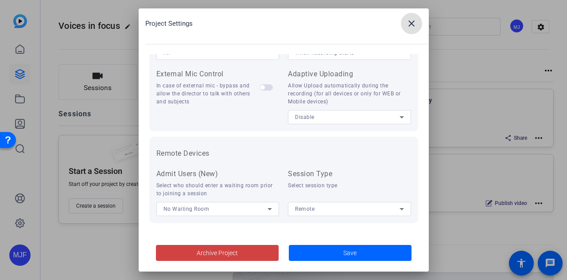
scroll to position [222, 0]
click at [410, 28] on mat-icon "close" at bounding box center [411, 23] width 11 height 11
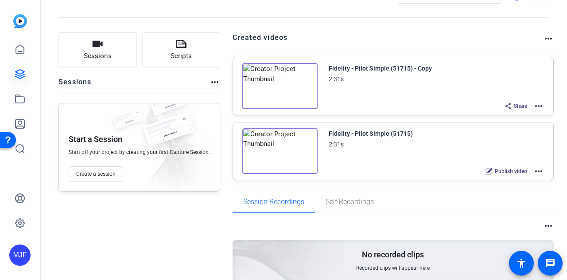
scroll to position [44, 0]
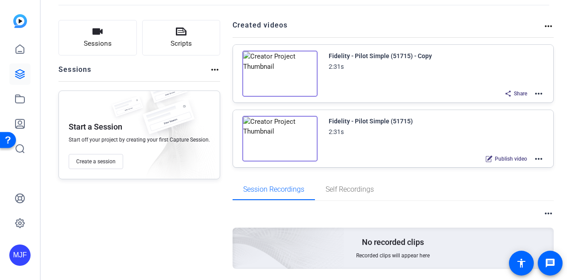
click at [521, 92] on span "Share" at bounding box center [520, 93] width 13 height 7
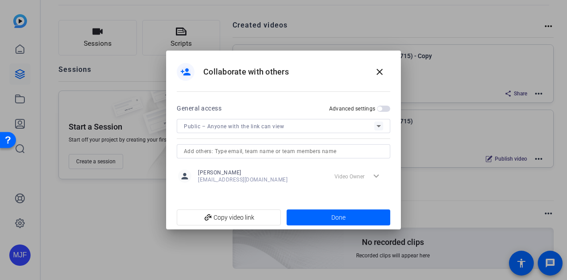
click at [323, 147] on input "text" at bounding box center [283, 151] width 199 height 11
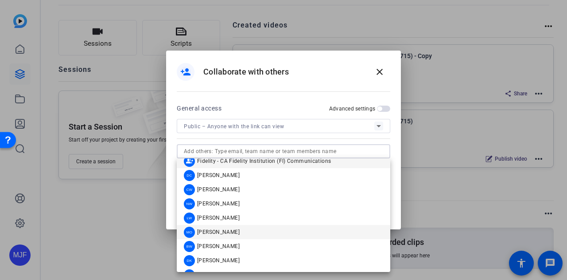
scroll to position [0, 0]
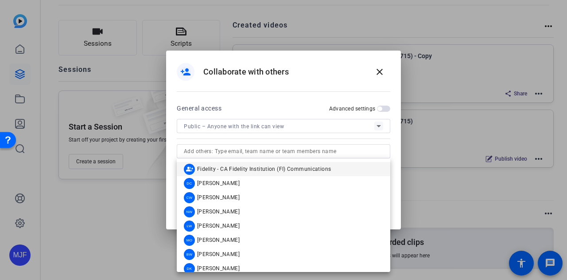
click at [279, 143] on div "General access Advanced settings Public – Anyone with the link can view" at bounding box center [284, 130] width 214 height 55
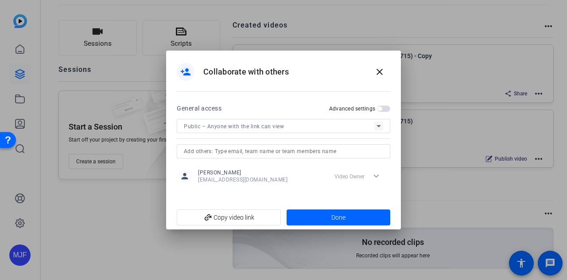
click at [338, 156] on div at bounding box center [283, 151] width 199 height 14
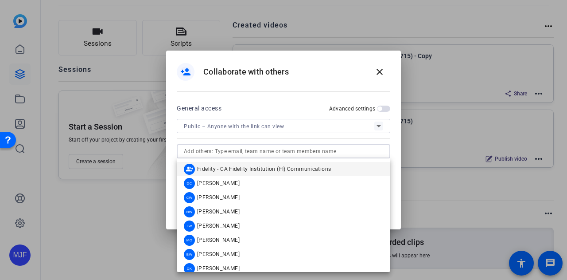
click at [336, 153] on input "text" at bounding box center [283, 151] width 199 height 11
click at [379, 77] on mat-icon "close" at bounding box center [380, 71] width 11 height 11
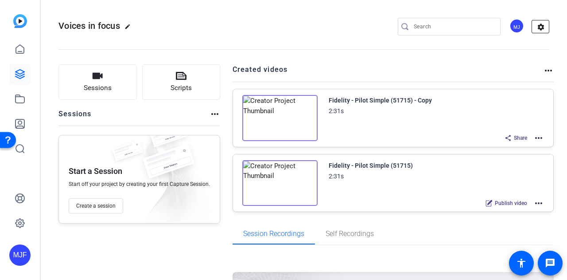
click at [542, 32] on mat-icon "settings" at bounding box center [541, 26] width 18 height 13
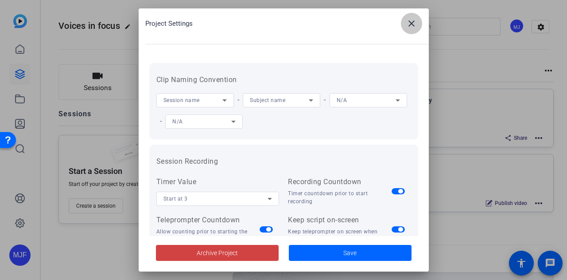
click at [406, 31] on span at bounding box center [411, 23] width 21 height 21
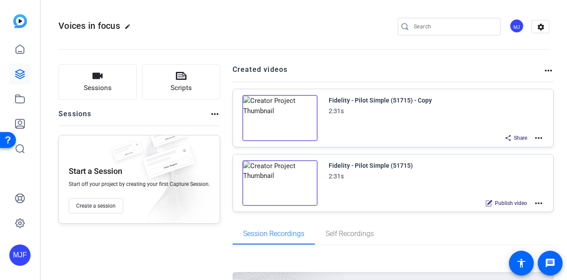
click at [144, 251] on div "Sessions Scripts Sessions more_horiz Start a Session Start off your project by …" at bounding box center [140, 202] width 162 height 277
click at [544, 30] on mat-icon "settings" at bounding box center [541, 26] width 18 height 13
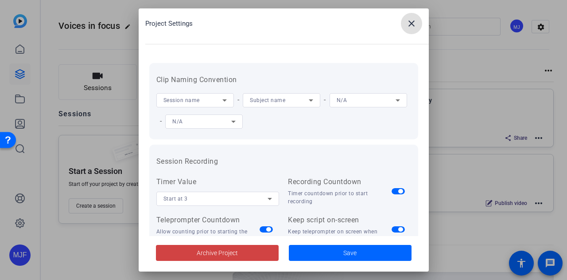
click at [421, 19] on span at bounding box center [411, 23] width 21 height 21
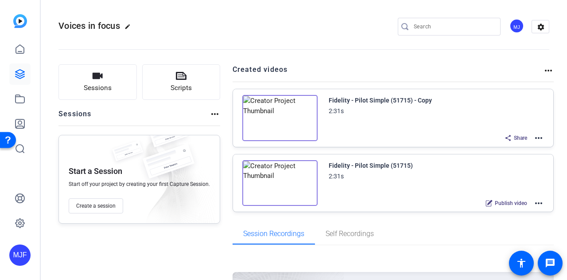
click at [543, 67] on mat-icon "more_horiz" at bounding box center [548, 70] width 11 height 11
click at [539, 67] on div at bounding box center [283, 140] width 567 height 280
click at [538, 31] on mat-icon "settings" at bounding box center [541, 26] width 18 height 13
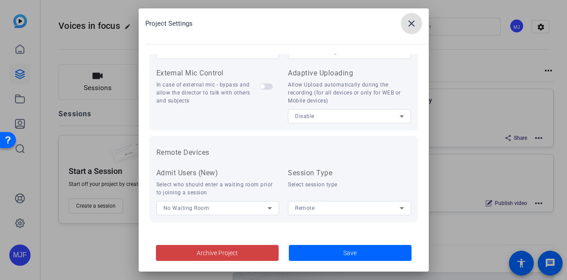
scroll to position [1, 0]
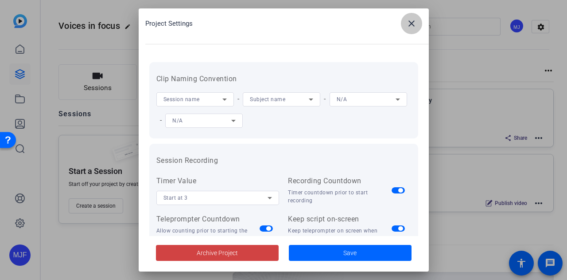
click at [410, 30] on span at bounding box center [411, 23] width 21 height 21
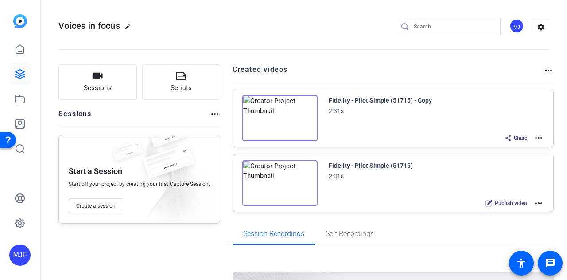
click at [502, 31] on div "MJ settings" at bounding box center [474, 27] width 152 height 18
click at [510, 29] on div "MJ" at bounding box center [517, 26] width 15 height 15
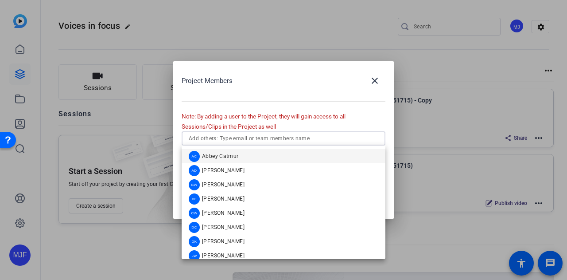
click at [232, 140] on input "text" at bounding box center [284, 138] width 190 height 11
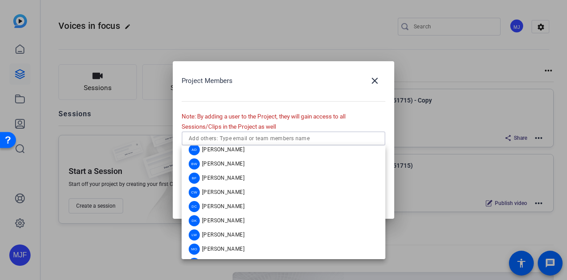
scroll to position [0, 0]
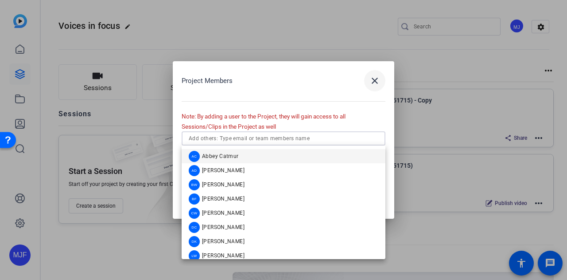
click at [377, 81] on mat-icon "close" at bounding box center [375, 80] width 11 height 11
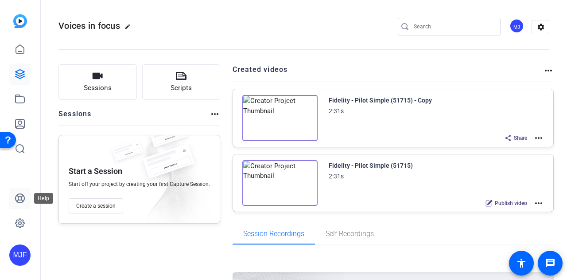
click at [12, 200] on link at bounding box center [19, 197] width 21 height 21
click at [24, 121] on icon at bounding box center [20, 123] width 9 height 9
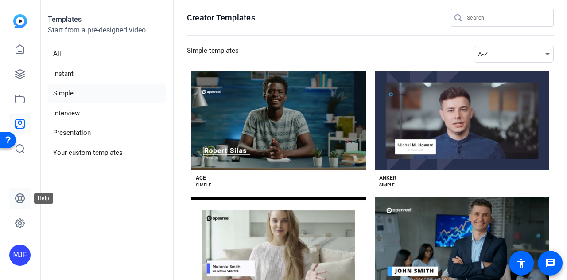
click at [15, 194] on icon at bounding box center [20, 198] width 11 height 11
click at [13, 222] on link at bounding box center [19, 222] width 21 height 21
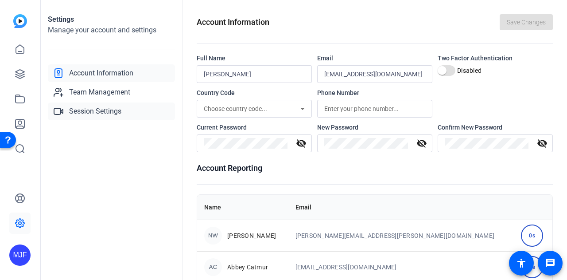
click at [105, 107] on span "Session Settings" at bounding box center [95, 111] width 52 height 11
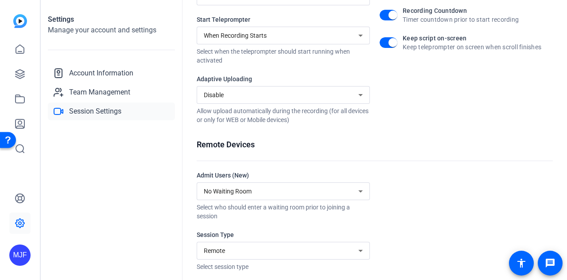
scroll to position [237, 0]
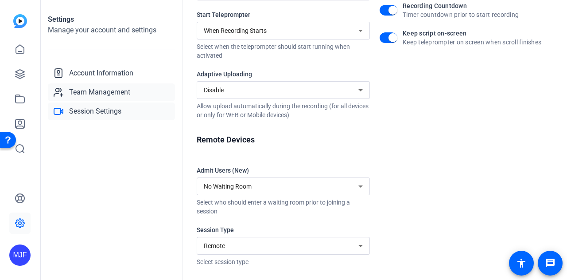
click at [130, 88] on span "Team Management" at bounding box center [99, 92] width 61 height 11
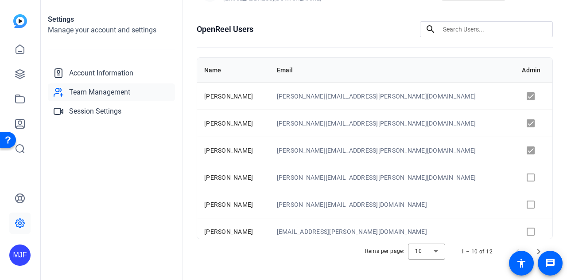
scroll to position [152, 0]
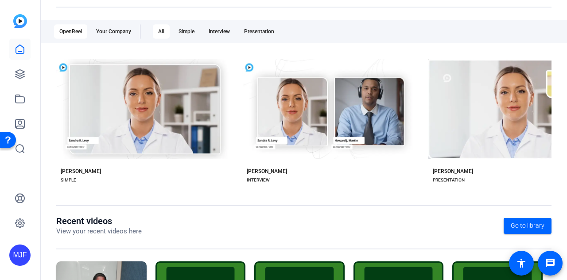
scroll to position [89, 0]
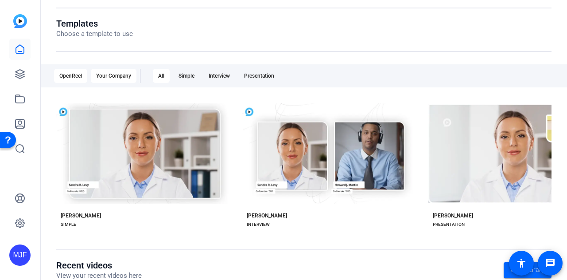
click at [113, 79] on div "Your Company" at bounding box center [114, 76] width 46 height 14
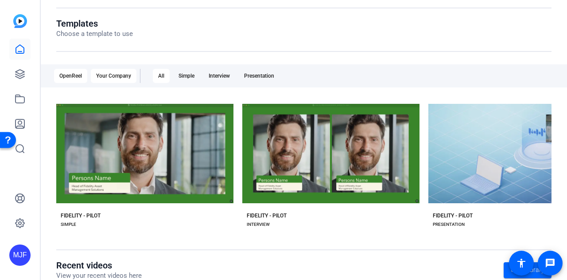
click at [83, 77] on div "OpenReel" at bounding box center [70, 76] width 33 height 14
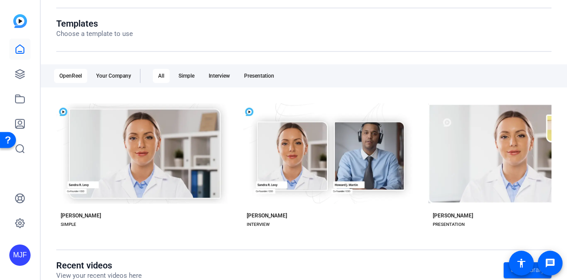
scroll to position [222, 0]
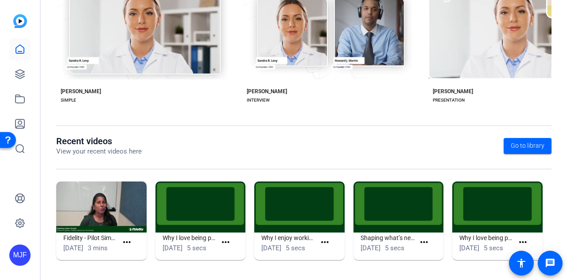
click at [20, 255] on div "MJF" at bounding box center [19, 254] width 21 height 21
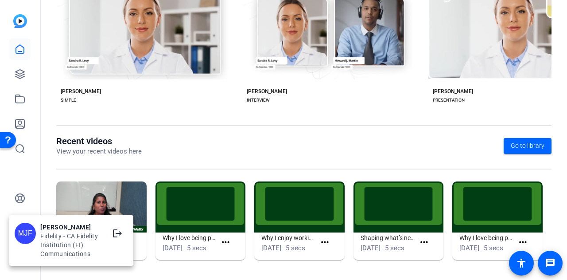
click at [44, 165] on div at bounding box center [283, 140] width 567 height 280
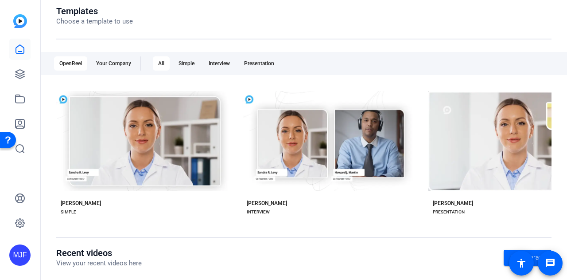
scroll to position [0, 0]
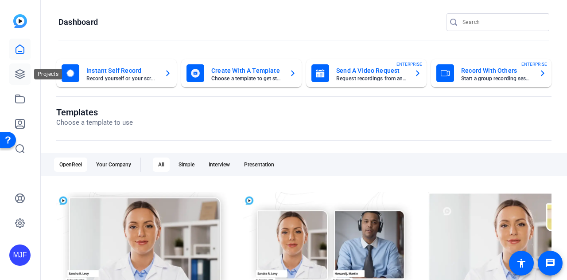
click at [27, 69] on link at bounding box center [19, 73] width 21 height 21
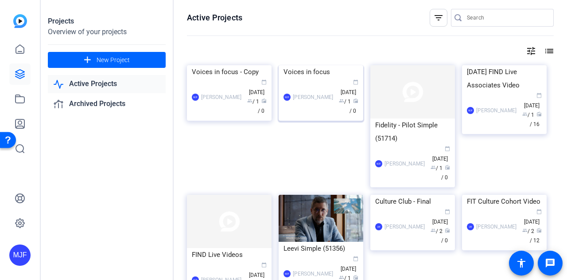
click at [293, 78] on div "Voices in focus" at bounding box center [321, 71] width 75 height 13
click at [288, 116] on div "MJF McKeni Johnson Franklin calendar_today Oct 01 group / 1 radio / 0" at bounding box center [321, 96] width 75 height 37
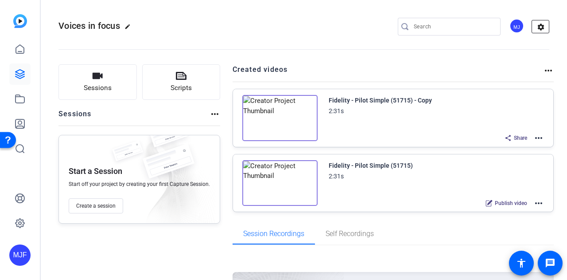
click at [538, 27] on mat-icon "settings" at bounding box center [541, 26] width 18 height 13
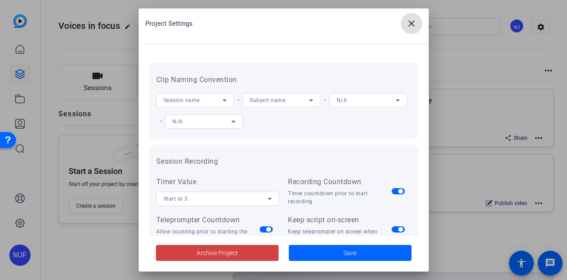
click at [411, 31] on span at bounding box center [411, 23] width 21 height 21
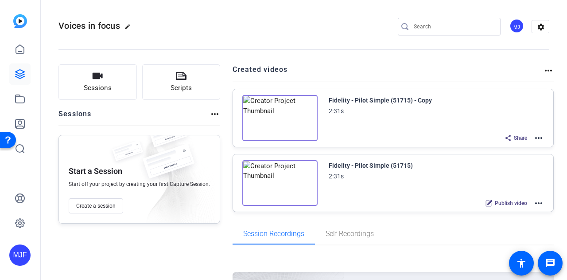
click at [547, 33] on mat-toolbar "Voices in focus edit MJ settings" at bounding box center [304, 26] width 527 height 53
click at [544, 31] on mat-icon "settings" at bounding box center [541, 26] width 18 height 13
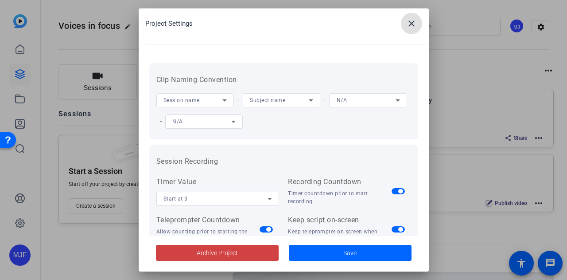
click at [115, 257] on div at bounding box center [283, 140] width 567 height 280
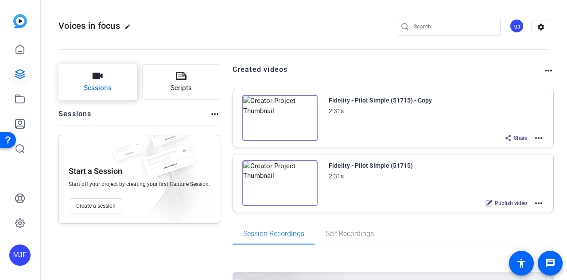
click at [119, 70] on button "Sessions" at bounding box center [98, 81] width 78 height 35
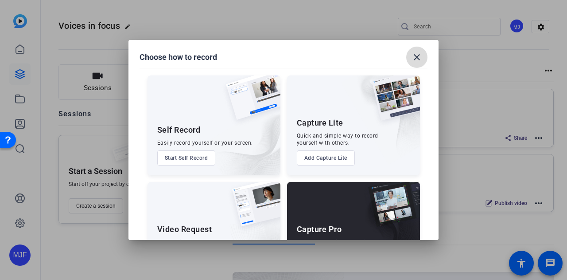
click at [423, 56] on span at bounding box center [416, 57] width 21 height 21
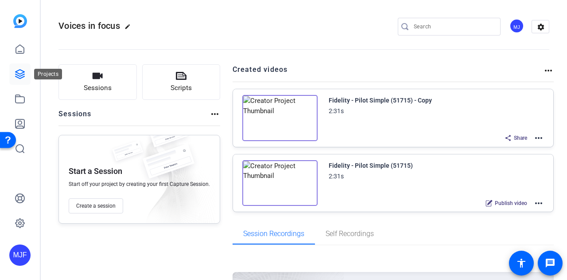
click at [24, 75] on icon at bounding box center [20, 74] width 11 height 11
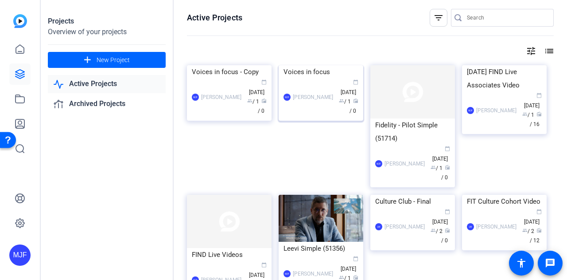
click at [312, 78] on div "Voices in focus" at bounding box center [321, 71] width 75 height 13
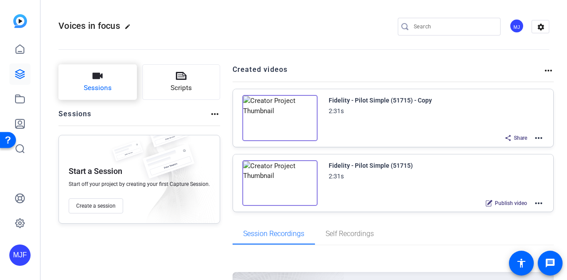
click at [122, 92] on button "Sessions" at bounding box center [98, 81] width 78 height 35
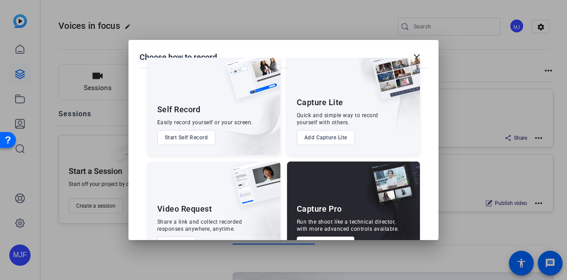
scroll to position [6, 0]
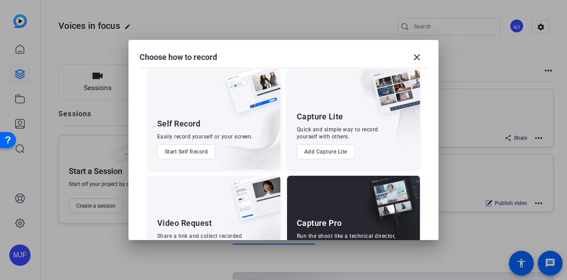
click at [330, 152] on button "Add Capture Lite" at bounding box center [326, 151] width 58 height 15
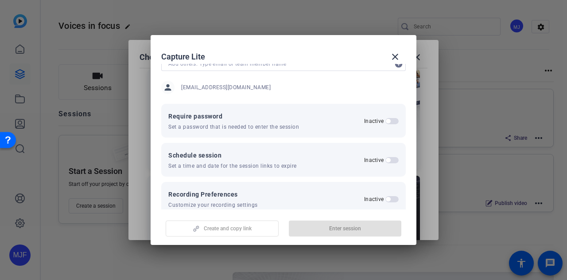
scroll to position [0, 0]
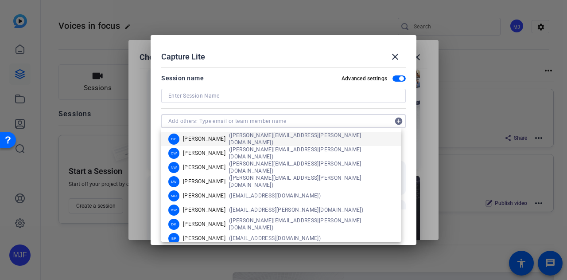
click at [298, 122] on input "text" at bounding box center [279, 121] width 222 height 11
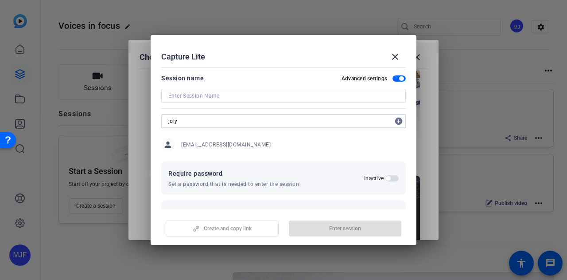
click at [216, 124] on input "joly" at bounding box center [279, 121] width 222 height 11
paste input "JoLynne.Holloman@fmr.com"
type input "JoLynne.Holloman@fmr.com"
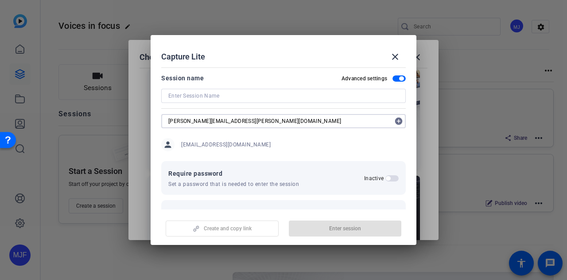
click at [399, 120] on mat-icon "add_circle" at bounding box center [399, 121] width 14 height 14
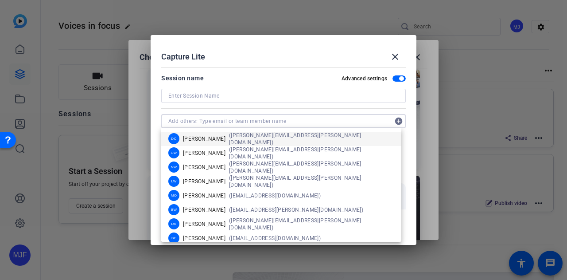
click at [283, 102] on div at bounding box center [283, 96] width 230 height 14
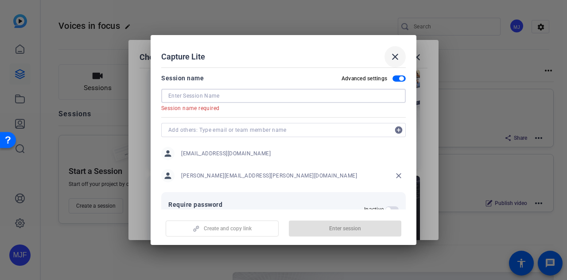
click at [393, 55] on mat-icon "close" at bounding box center [395, 56] width 11 height 11
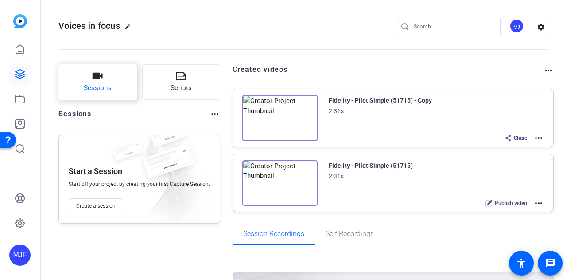
click at [129, 98] on button "Sessions" at bounding box center [98, 81] width 78 height 35
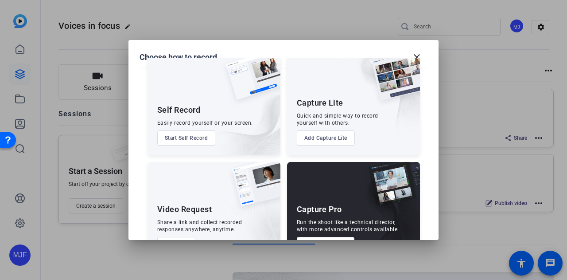
scroll to position [6, 0]
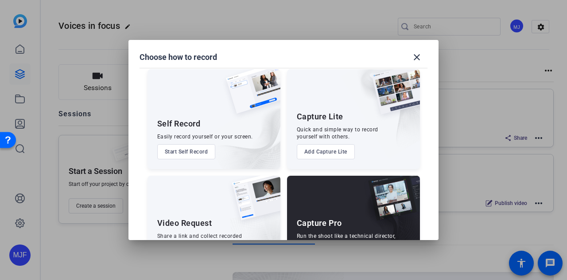
click at [337, 151] on button "Add Capture Lite" at bounding box center [326, 151] width 58 height 15
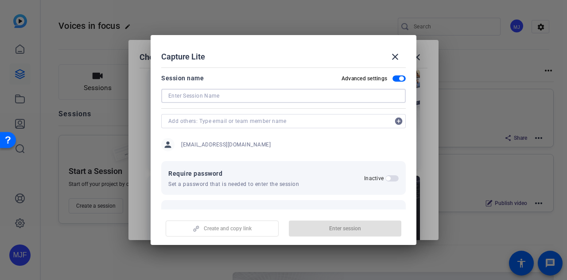
click at [260, 99] on input at bounding box center [283, 95] width 230 height 11
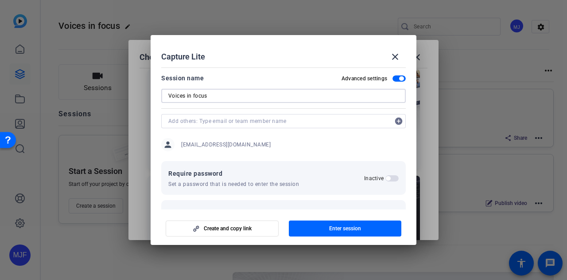
type input "Voices in focus"
click at [345, 123] on input "text" at bounding box center [279, 121] width 222 height 11
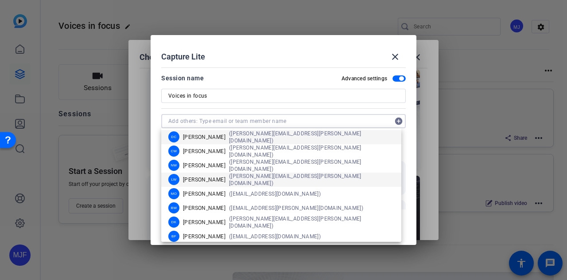
scroll to position [0, 0]
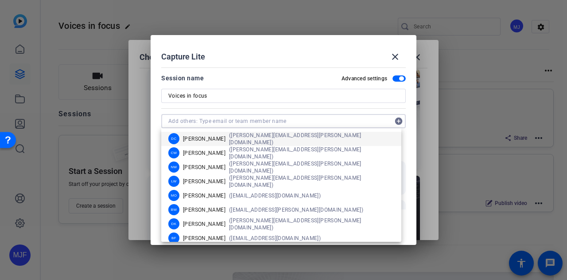
paste input "JoLynne.Holloman@fmr.com"
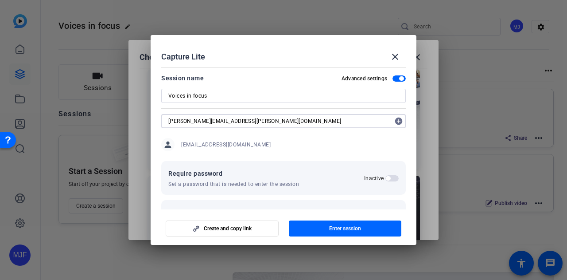
type input "JoLynne.Holloman@fmr.com"
click at [393, 120] on mat-icon "add_circle" at bounding box center [399, 121] width 14 height 14
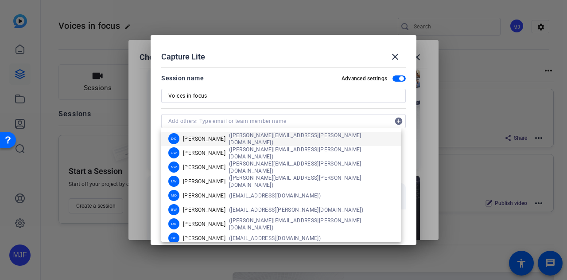
click at [304, 109] on div at bounding box center [283, 108] width 245 height 10
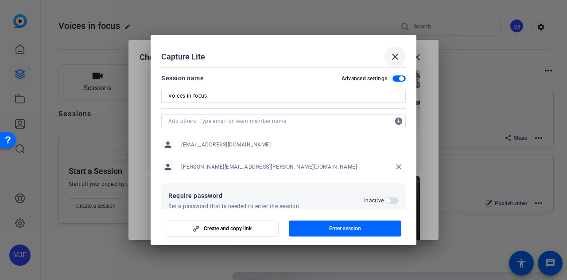
click at [395, 56] on mat-icon "close" at bounding box center [395, 56] width 11 height 11
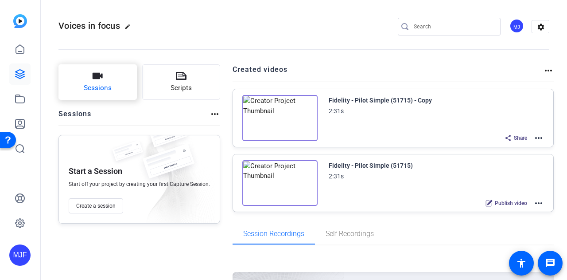
click at [107, 93] on span "Sessions" at bounding box center [98, 88] width 28 height 10
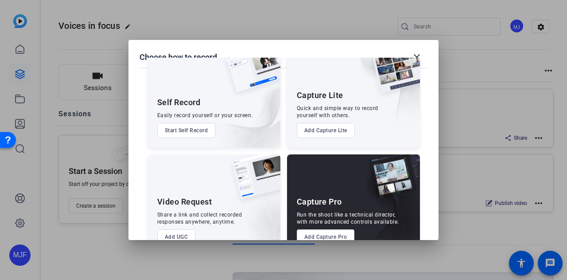
scroll to position [51, 0]
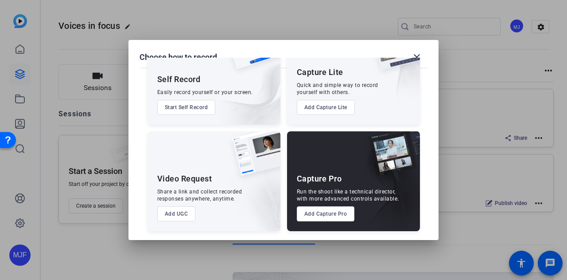
click at [330, 217] on button "Add Capture Pro" at bounding box center [326, 213] width 58 height 15
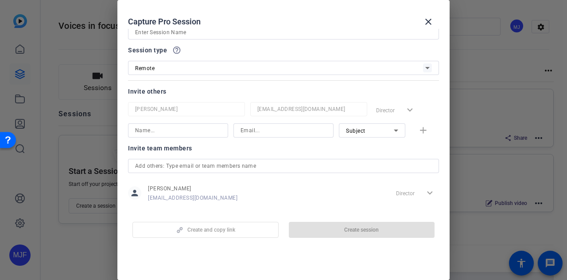
scroll to position [40, 0]
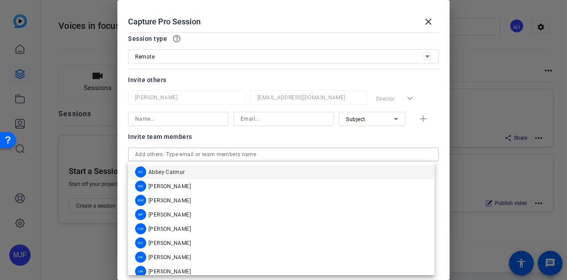
click at [215, 153] on input "text" at bounding box center [283, 154] width 297 height 11
paste input "JoLynne.Holloman@fmr.com"
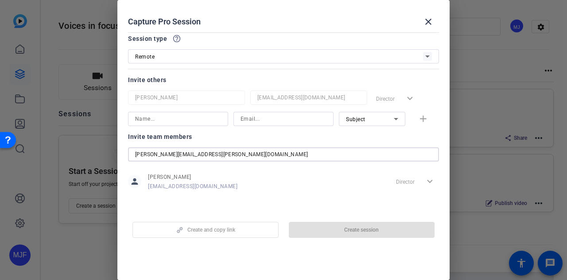
type input "JoLynne.Holloman@fmr.com"
click at [214, 156] on input "JoLynne.Holloman@fmr.com" at bounding box center [283, 154] width 297 height 11
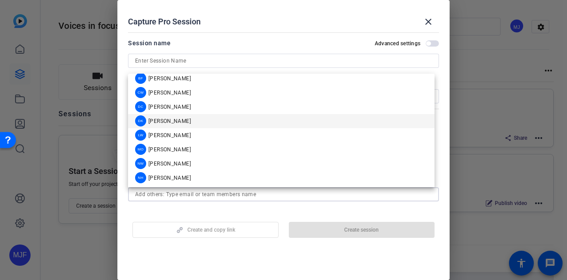
scroll to position [50, 0]
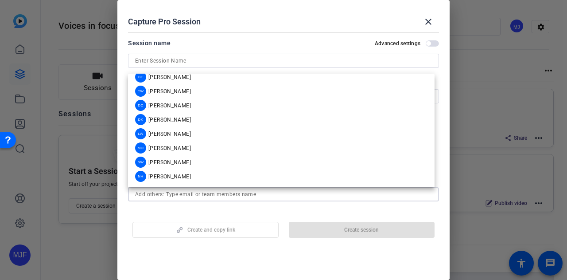
click at [233, 33] on mat-dialog-content "Session name Advanced settings Session type help_outline Remote Invite others M…" at bounding box center [283, 120] width 332 height 182
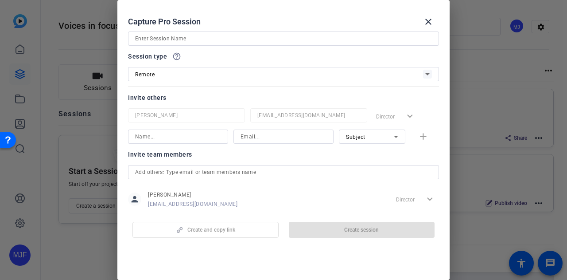
scroll to position [40, 0]
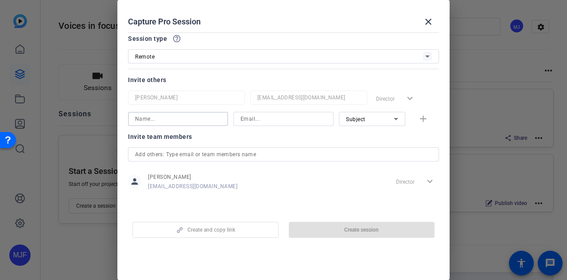
click at [183, 120] on input at bounding box center [178, 118] width 86 height 11
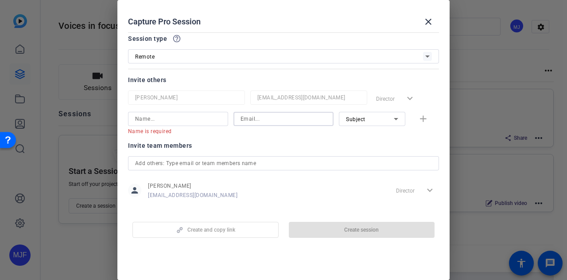
click at [270, 121] on input at bounding box center [284, 118] width 86 height 11
paste input "JoLynne.Holloman@fmr.com"
type input "JoLynne.Holloman@fmr.com"
click at [188, 123] on input at bounding box center [178, 118] width 86 height 11
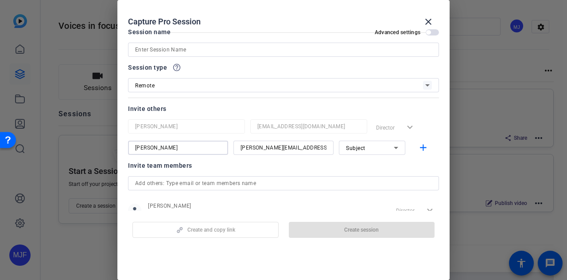
scroll to position [0, 0]
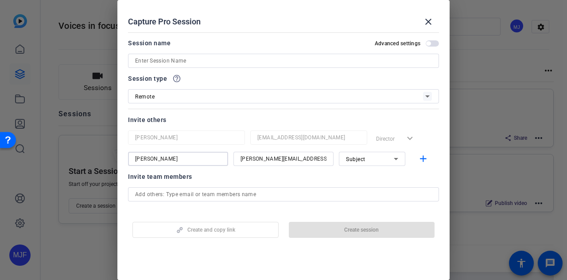
click at [143, 158] on input "Jolynne Holloman" at bounding box center [178, 158] width 86 height 11
type input "JoLynne Holloman"
click at [364, 153] on div "Subject" at bounding box center [370, 158] width 48 height 11
click at [365, 179] on span "Collaborator" at bounding box center [358, 176] width 32 height 11
click at [418, 160] on mat-icon "add" at bounding box center [423, 158] width 11 height 11
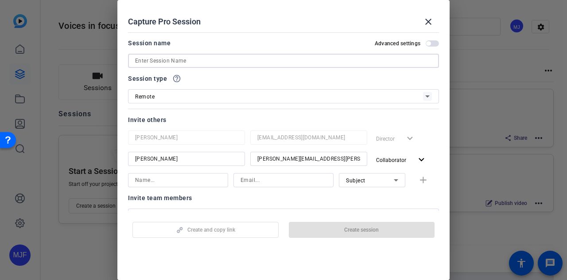
click at [191, 62] on input at bounding box center [283, 60] width 297 height 11
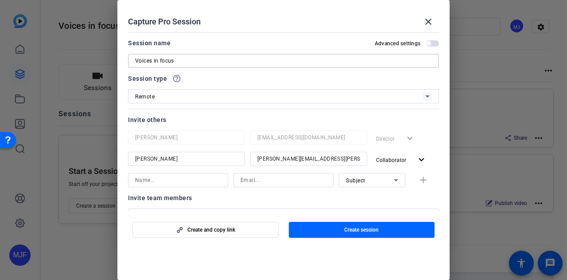
type input "Voices in focus"
click at [406, 157] on span "Collaborator" at bounding box center [394, 159] width 36 height 11
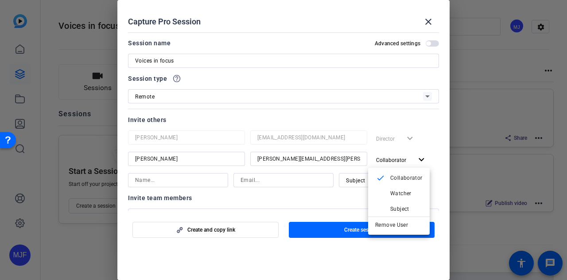
click at [406, 157] on div at bounding box center [283, 140] width 567 height 280
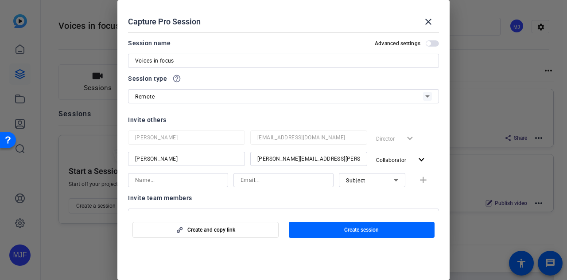
scroll to position [44, 0]
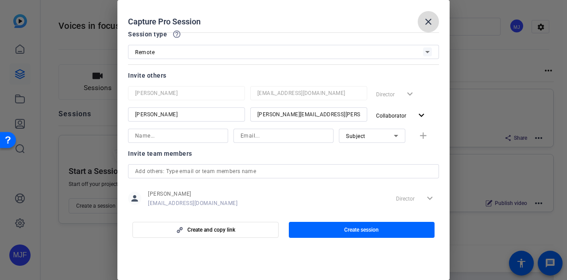
click at [425, 23] on mat-icon "close" at bounding box center [428, 21] width 11 height 11
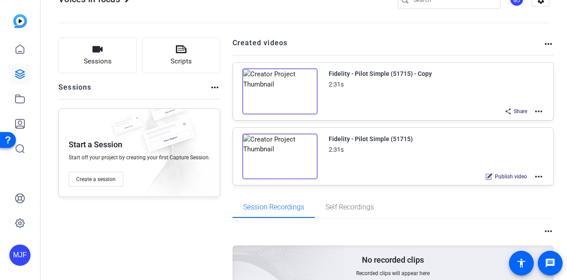
scroll to position [0, 0]
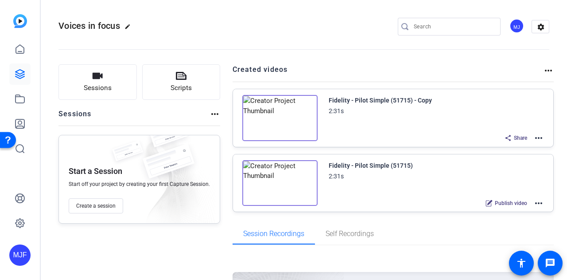
click at [517, 28] on div "MJ" at bounding box center [517, 26] width 15 height 15
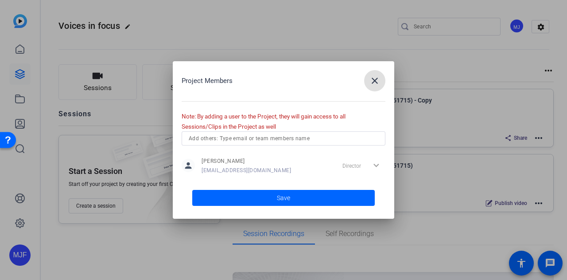
click at [336, 137] on input "text" at bounding box center [284, 138] width 190 height 11
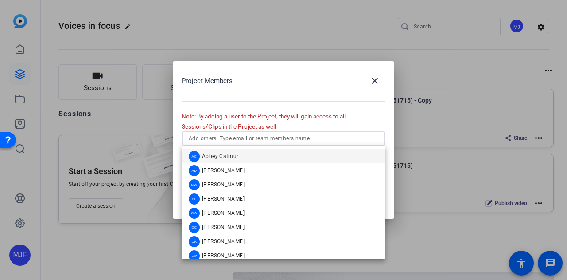
paste input "JoLynne.Holloman@fmr.com"
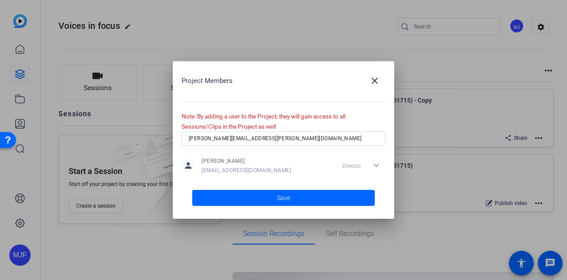
click at [292, 125] on div "Project Members close Note: By adding a user to the Project, they will gain acc…" at bounding box center [284, 139] width 222 height 157
click at [207, 136] on input "JoLynne.Holloman@fmr.com" at bounding box center [284, 138] width 190 height 11
click at [198, 139] on input "JoLynne.Holloman@fmr.com" at bounding box center [284, 138] width 190 height 11
click at [188, 136] on div "JoLynne.Holloman@fmr.com" at bounding box center [284, 138] width 204 height 14
click at [197, 136] on input "JoLynne.Holloman@fmr.com" at bounding box center [284, 138] width 190 height 11
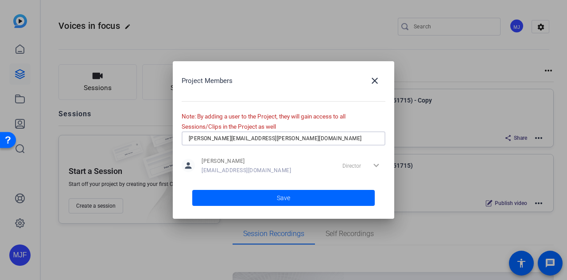
type input "Jolynne.Holloman@fmr.com"
drag, startPoint x: 267, startPoint y: 132, endPoint x: 270, endPoint y: 137, distance: 6.2
click at [267, 133] on div "Jolynne.Holloman@fmr.com" at bounding box center [284, 138] width 190 height 14
click at [270, 140] on input "Jolynne.Holloman@fmr.com" at bounding box center [284, 138] width 190 height 11
click at [374, 165] on div "Director expand_more" at bounding box center [362, 165] width 47 height 16
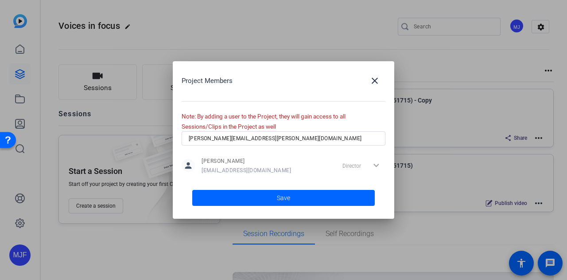
click at [267, 112] on div "Project Members close Note: By adding a user to the Project, they will gain acc…" at bounding box center [284, 139] width 222 height 157
click at [244, 138] on input "Jolynne.Holloman@fmr.com" at bounding box center [284, 138] width 190 height 11
click at [269, 120] on div "Project Members close Note: By adding a user to the Project, they will gain acc…" at bounding box center [284, 139] width 222 height 157
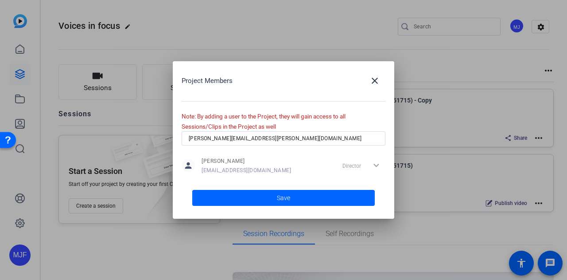
click at [288, 163] on span "McKeni Johnson Franklin" at bounding box center [247, 160] width 90 height 7
click at [374, 164] on div "Director expand_more" at bounding box center [362, 165] width 47 height 16
click at [292, 134] on input "Jolynne.Holloman@fmr.com" at bounding box center [284, 138] width 190 height 11
click at [292, 135] on input "Jolynne.Holloman@fmr.com" at bounding box center [284, 138] width 190 height 11
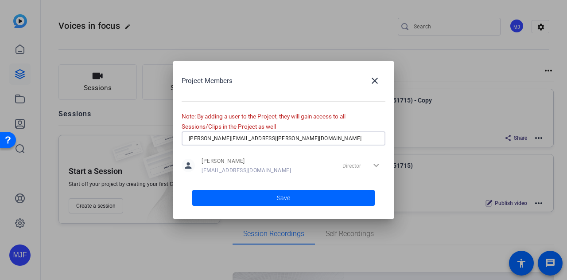
click at [290, 144] on div "Jolynne.Holloman@fmr.com" at bounding box center [284, 138] width 190 height 14
click at [288, 140] on input "Jolynne.Holloman@fmr.com" at bounding box center [284, 138] width 190 height 11
click at [368, 84] on span "button" at bounding box center [374, 80] width 21 height 21
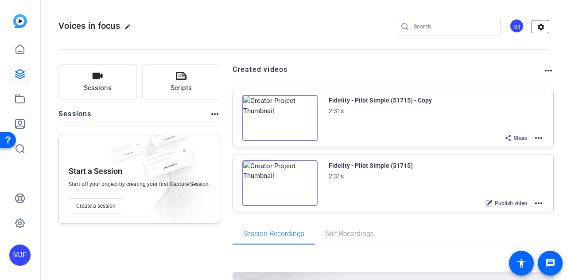
click at [534, 26] on mat-icon "settings" at bounding box center [541, 26] width 18 height 13
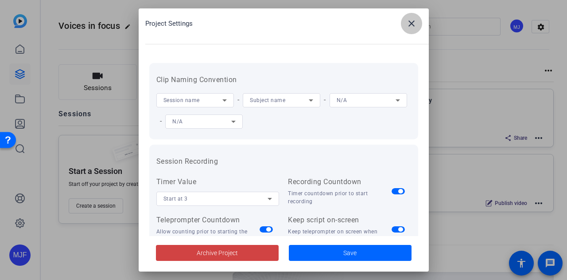
click at [414, 25] on mat-icon "close" at bounding box center [411, 23] width 11 height 11
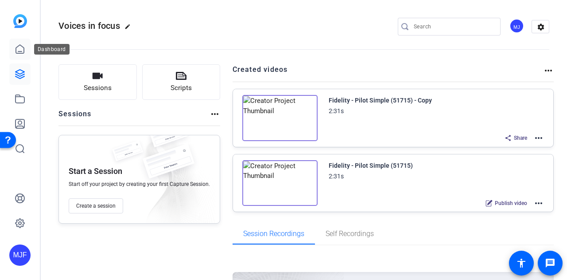
click at [19, 59] on link at bounding box center [19, 49] width 21 height 21
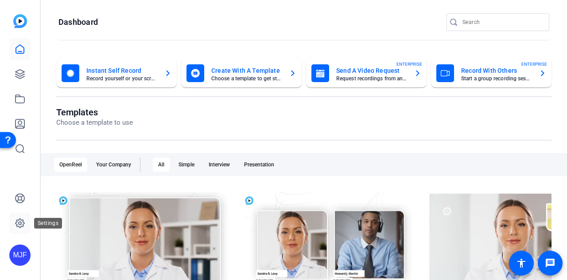
click at [20, 227] on icon at bounding box center [20, 223] width 9 height 9
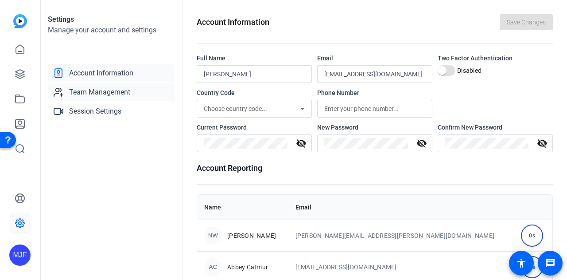
click at [94, 90] on span "Team Management" at bounding box center [99, 92] width 61 height 11
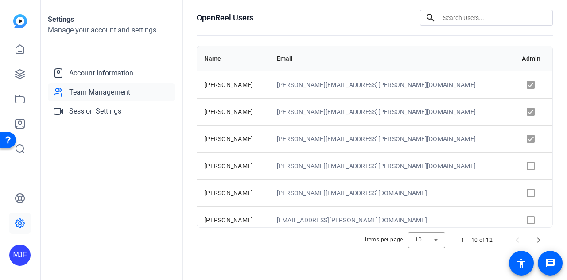
scroll to position [79, 0]
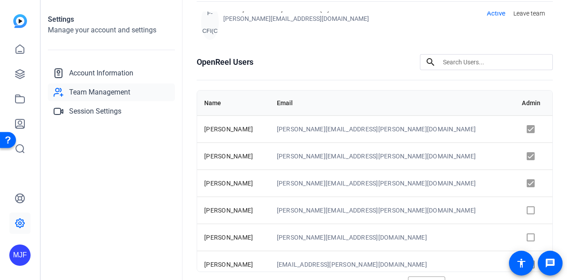
click at [457, 71] on div "OpenReel Users search Name Email Admin Dave Cowles david.cowles@fmr.com Charice…" at bounding box center [375, 175] width 356 height 242
click at [457, 65] on input at bounding box center [494, 62] width 103 height 11
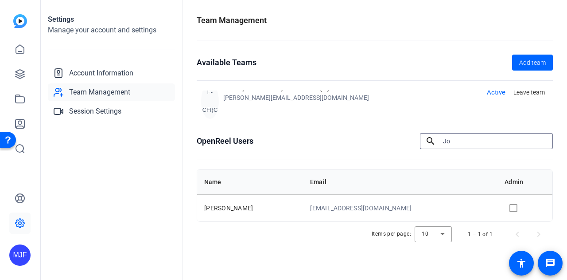
type input "J"
click at [480, 143] on input "J" at bounding box center [494, 141] width 103 height 11
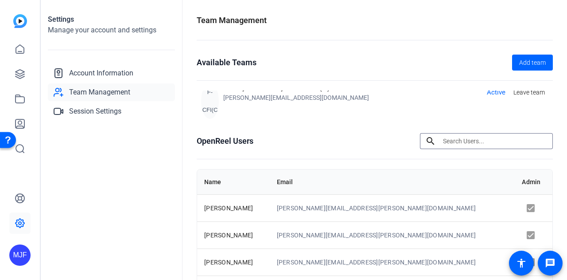
paste input "JoLynne.Holloman@fmr.com"
type input "JoLynne.Holloman@fmr.com"
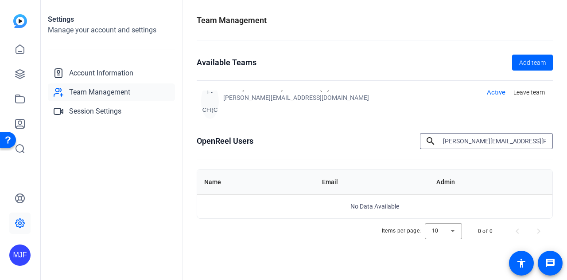
click at [458, 145] on input "JoLynne.Holloman@fmr.com" at bounding box center [494, 141] width 103 height 11
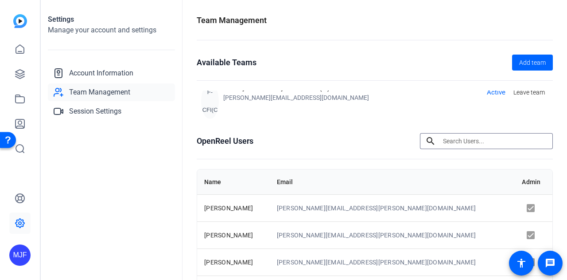
click at [284, 146] on div "OpenReel Users search" at bounding box center [375, 141] width 356 height 16
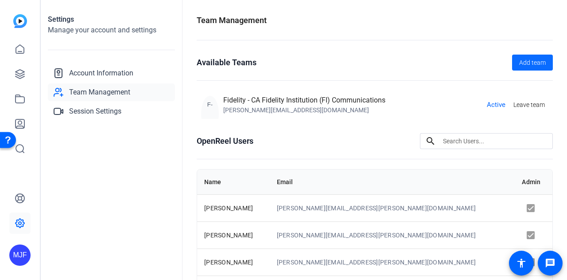
click at [528, 61] on span "Add team" at bounding box center [532, 62] width 27 height 9
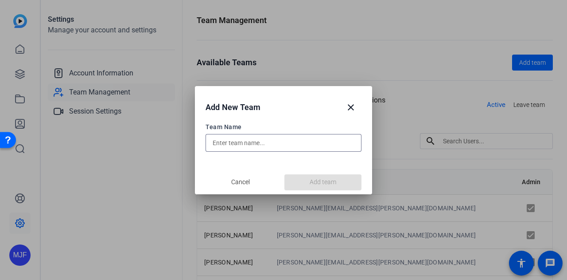
click at [277, 137] on input "text" at bounding box center [284, 142] width 142 height 11
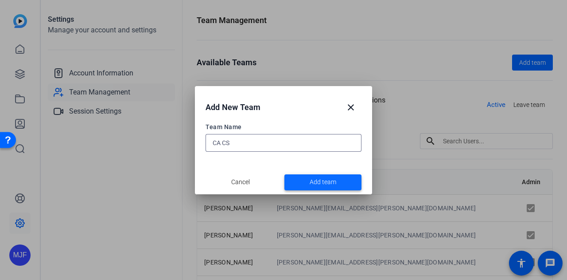
type input "CA CS"
click at [314, 186] on span "Add team" at bounding box center [323, 181] width 27 height 9
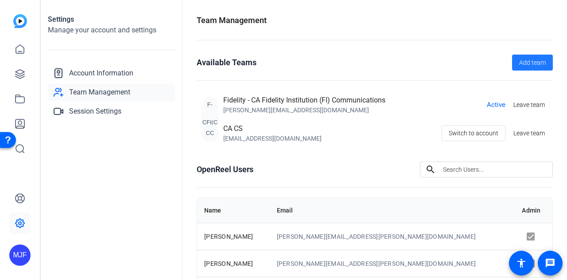
drag, startPoint x: 313, startPoint y: 138, endPoint x: 282, endPoint y: 142, distance: 30.8
click at [310, 140] on div "Mckeni.JohnsonFranklin@fmr.com" at bounding box center [272, 138] width 98 height 9
click at [277, 139] on div "Mckeni.JohnsonFranklin@fmr.com" at bounding box center [272, 138] width 98 height 9
click at [525, 132] on span "Leave team" at bounding box center [529, 133] width 31 height 9
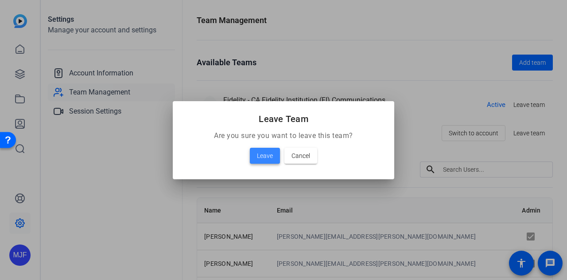
click at [267, 156] on span "Leave" at bounding box center [265, 155] width 16 height 11
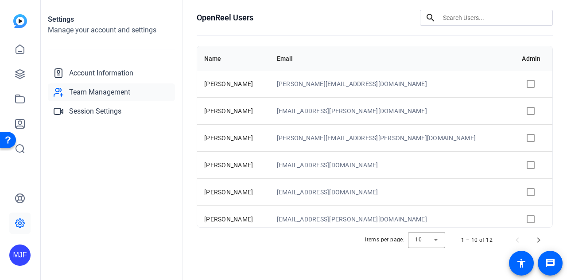
scroll to position [112, 0]
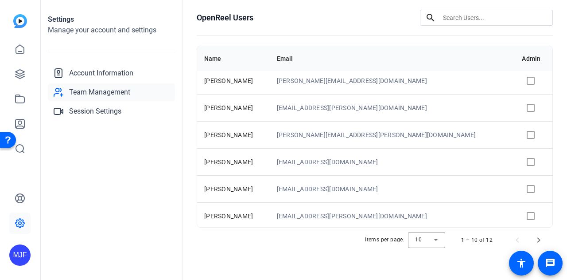
click at [515, 186] on td at bounding box center [534, 188] width 38 height 27
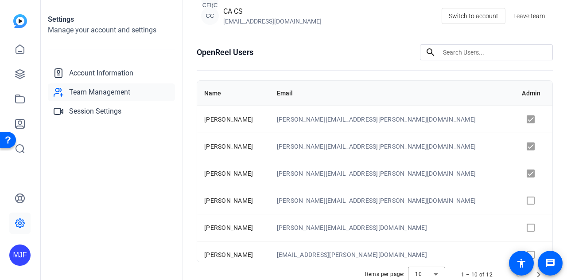
scroll to position [0, 0]
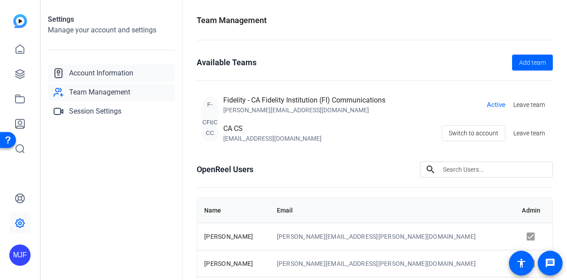
click at [118, 75] on span "Account Information" at bounding box center [101, 73] width 64 height 11
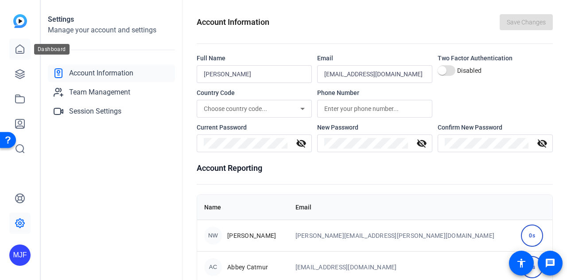
click at [26, 55] on link at bounding box center [19, 49] width 21 height 21
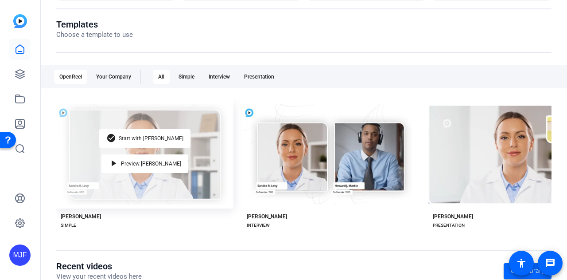
scroll to position [89, 0]
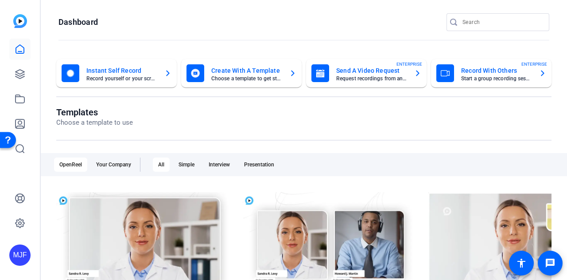
scroll to position [89, 0]
